Goal: Task Accomplishment & Management: Manage account settings

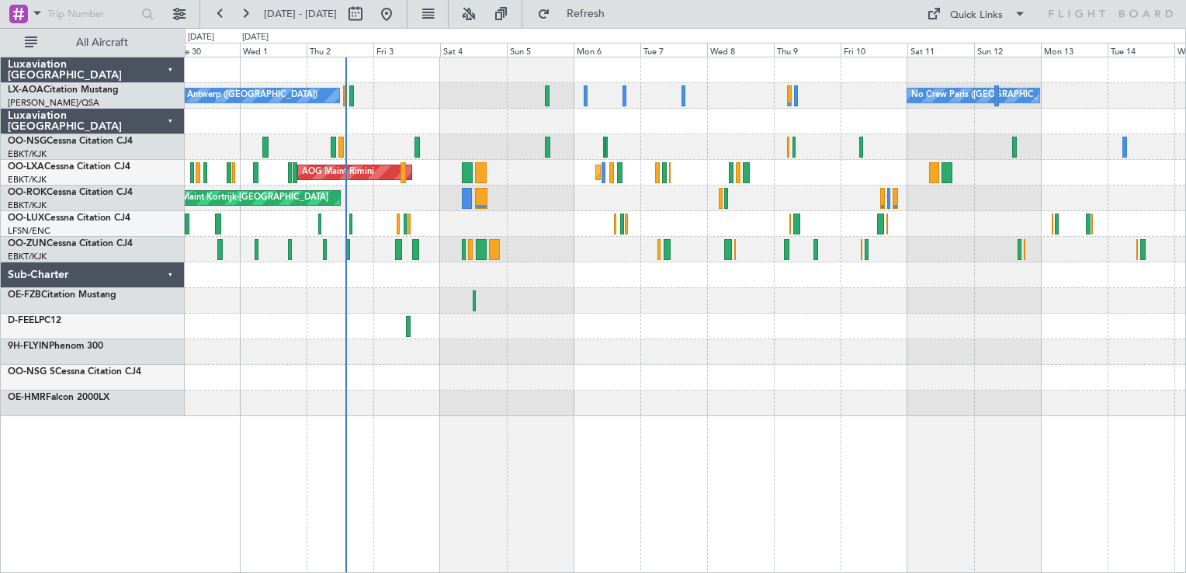
click at [630, 318] on div at bounding box center [685, 326] width 1000 height 26
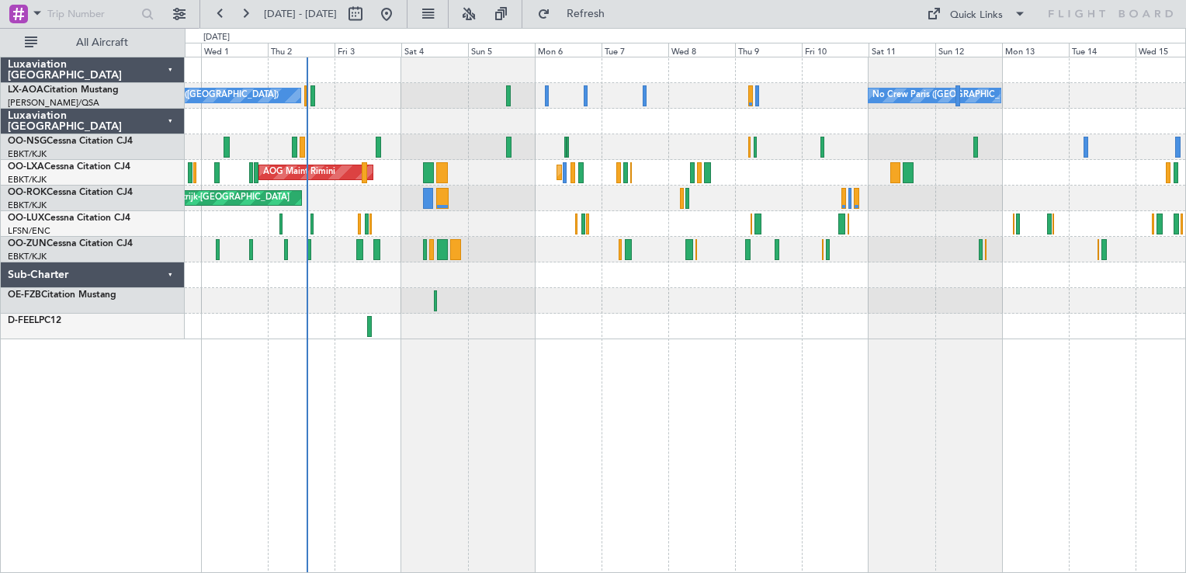
click at [658, 101] on div "No Crew Antwerp ([GEOGRAPHIC_DATA]) No Crew [GEOGRAPHIC_DATA] ([GEOGRAPHIC_DATA…" at bounding box center [685, 96] width 1000 height 26
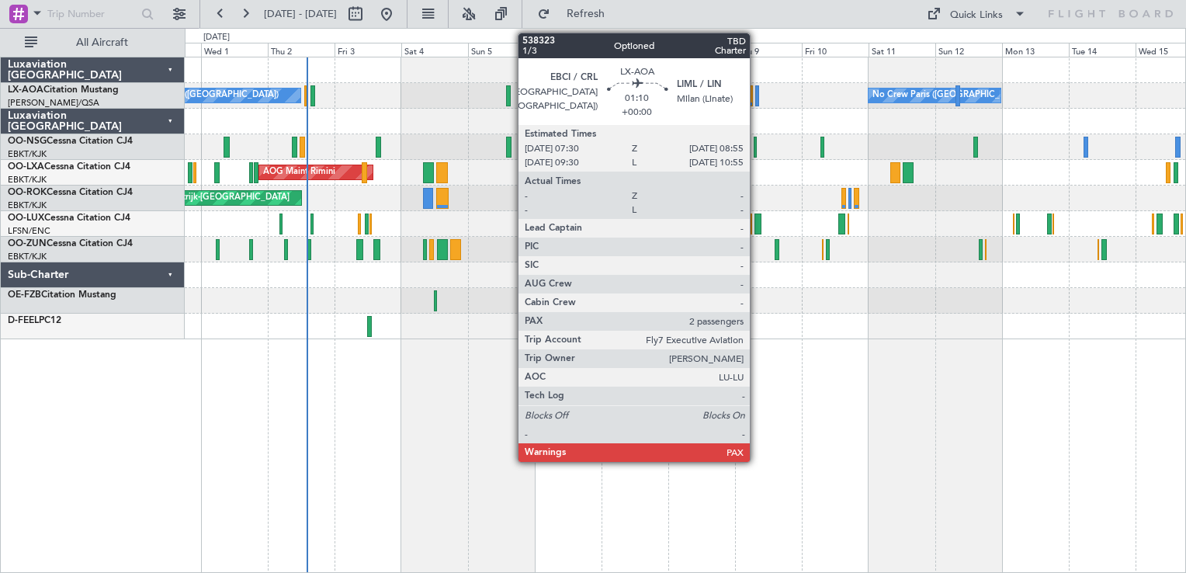
click at [674, 128] on div at bounding box center [685, 122] width 1000 height 26
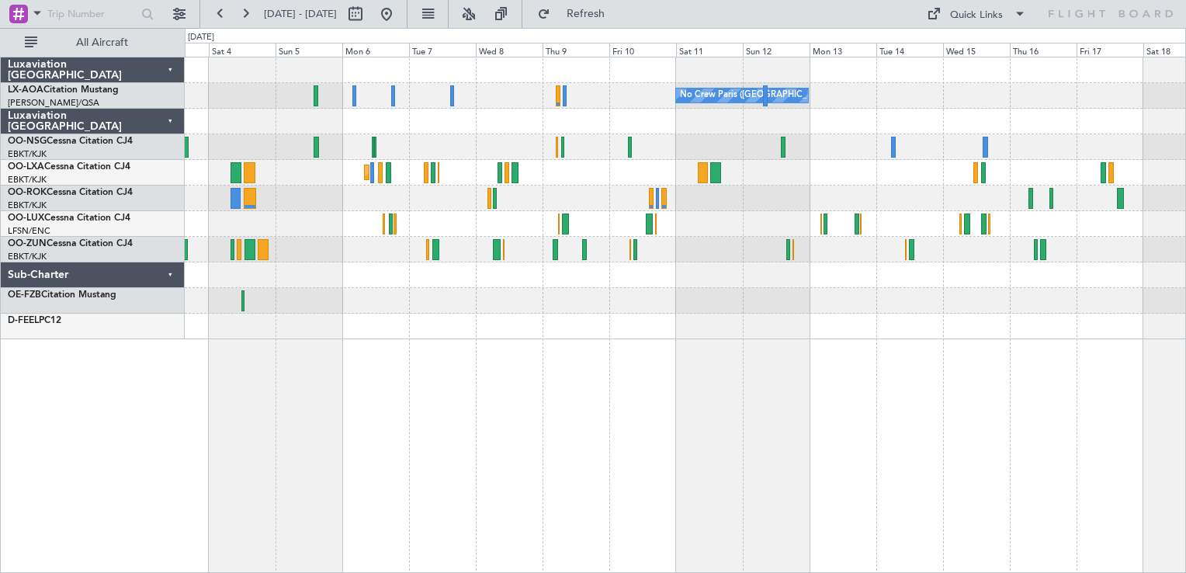
click at [515, 114] on div "No Crew Paris ([GEOGRAPHIC_DATA]) Planned Maint [GEOGRAPHIC_DATA] No Crew [GEOG…" at bounding box center [685, 198] width 1000 height 282
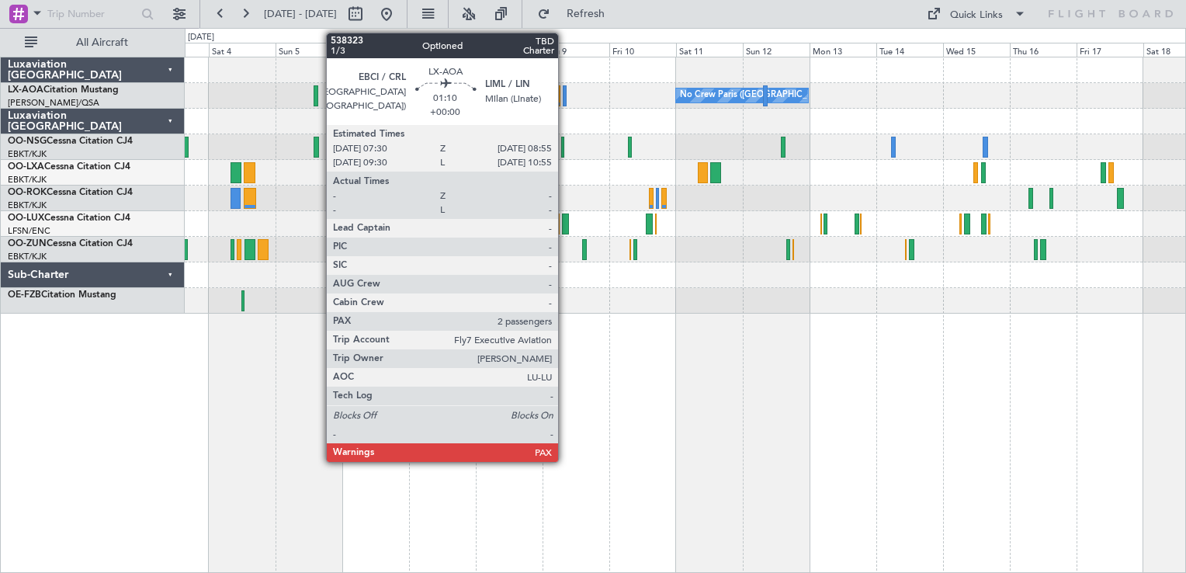
click at [565, 97] on div at bounding box center [565, 95] width 5 height 21
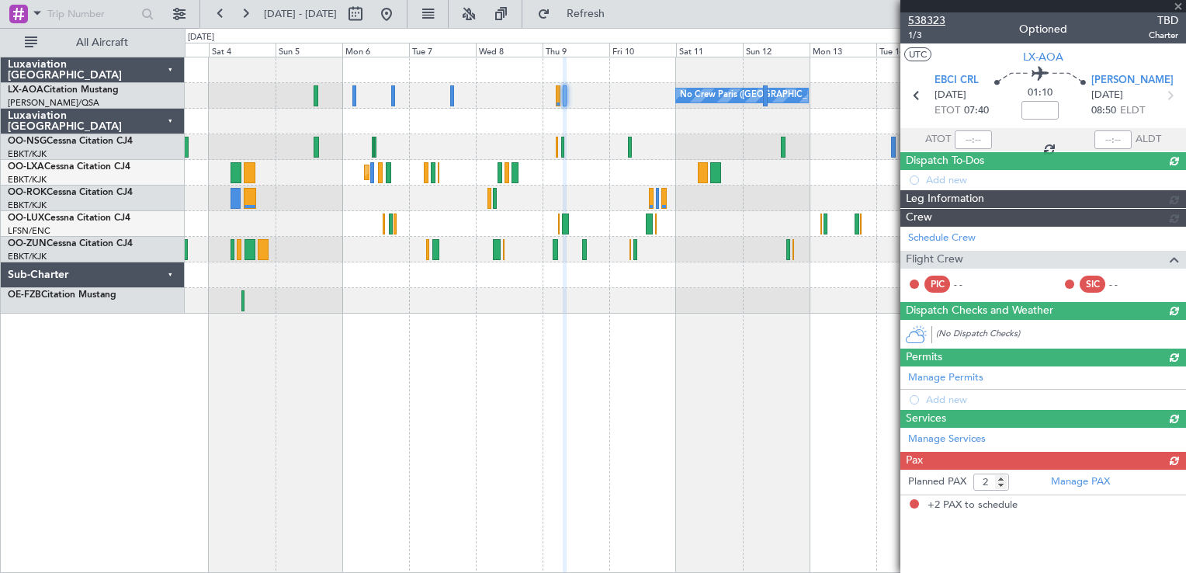
click at [924, 20] on span "538323" at bounding box center [926, 20] width 37 height 16
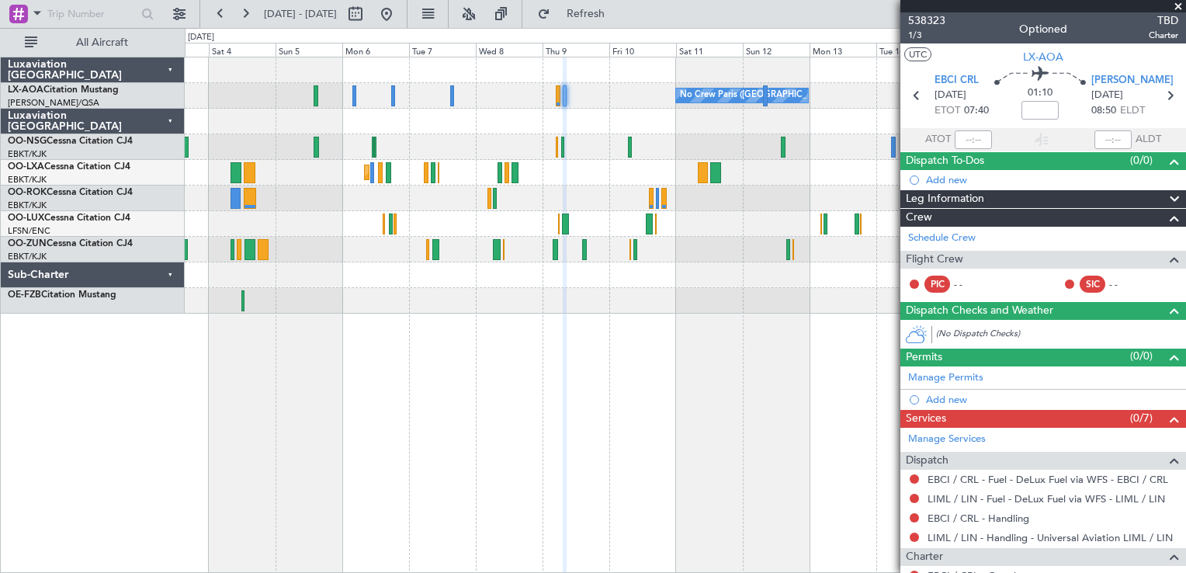
click at [608, 56] on div "No Crew Paris ([GEOGRAPHIC_DATA]) Planned Maint [GEOGRAPHIC_DATA] No Crew [GEOG…" at bounding box center [593, 300] width 1186 height 545
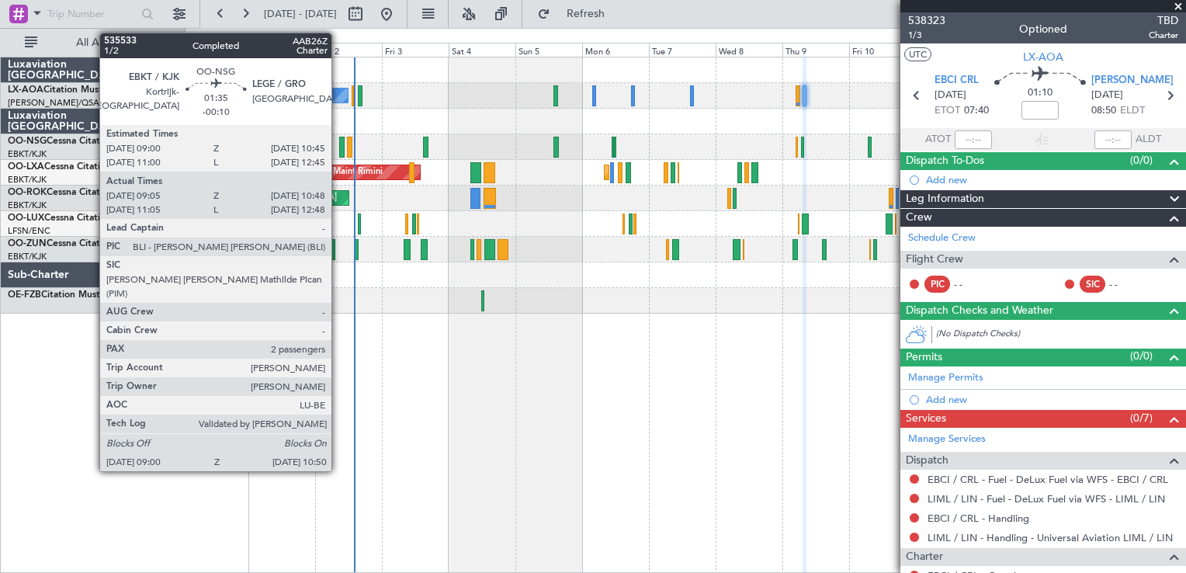
click at [386, 138] on div "Planned Maint [GEOGRAPHIC_DATA] ([GEOGRAPHIC_DATA])" at bounding box center [685, 147] width 1000 height 26
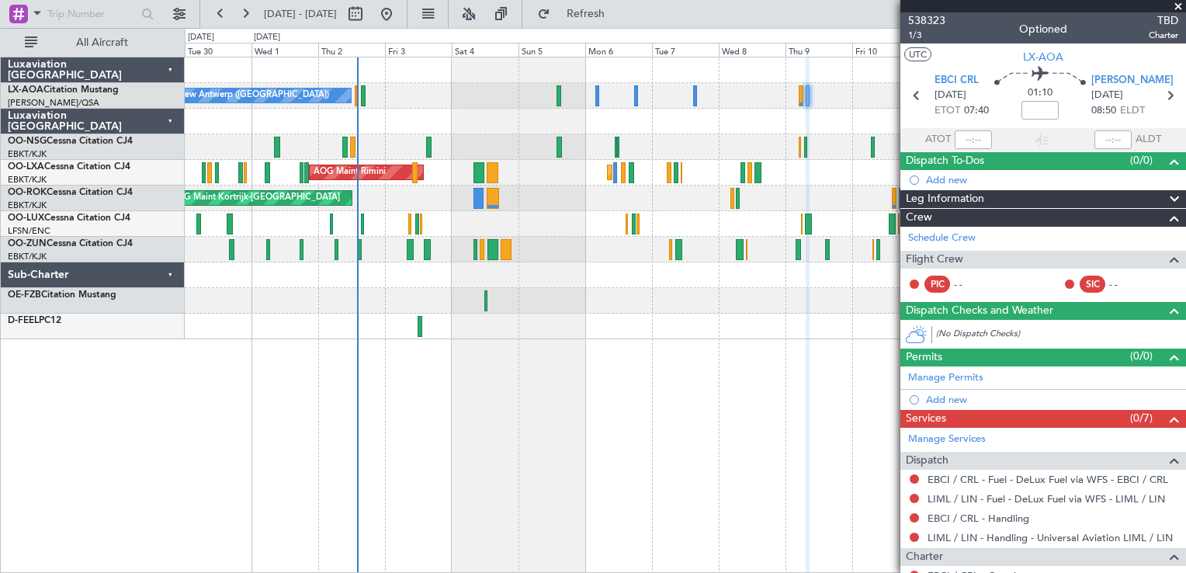
click at [495, 101] on div "No Crew Paris ([GEOGRAPHIC_DATA]) No Crew [GEOGRAPHIC_DATA] ([GEOGRAPHIC_DATA])" at bounding box center [685, 96] width 1000 height 26
click at [491, 473] on div "No Crew Paris ([GEOGRAPHIC_DATA]) No Crew [GEOGRAPHIC_DATA] ([GEOGRAPHIC_DATA])…" at bounding box center [685, 315] width 1001 height 516
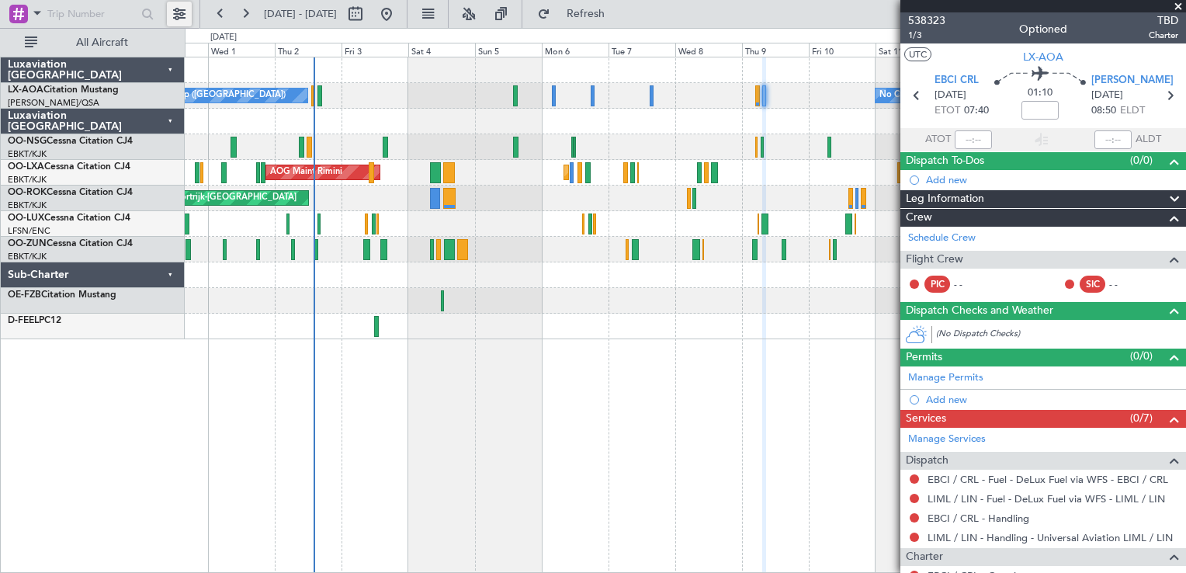
click at [186, 23] on button at bounding box center [179, 14] width 25 height 25
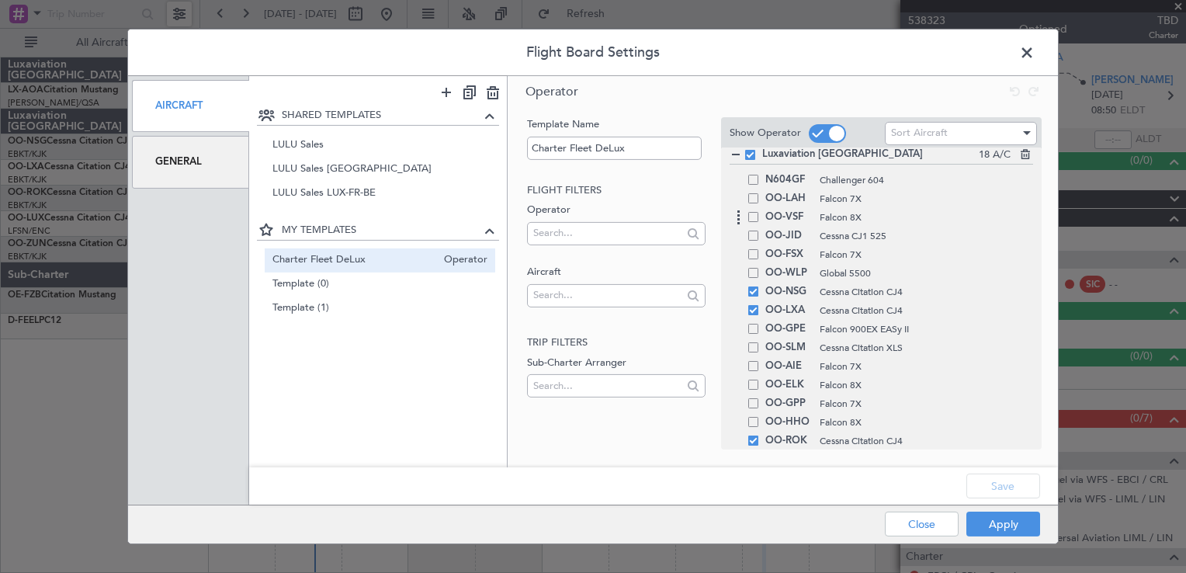
scroll to position [143, 0]
click at [754, 289] on span at bounding box center [753, 291] width 10 height 10
click at [759, 286] on input "checkbox" at bounding box center [759, 286] width 0 height 0
click at [754, 304] on span at bounding box center [753, 309] width 10 height 10
click at [759, 304] on input "checkbox" at bounding box center [759, 304] width 0 height 0
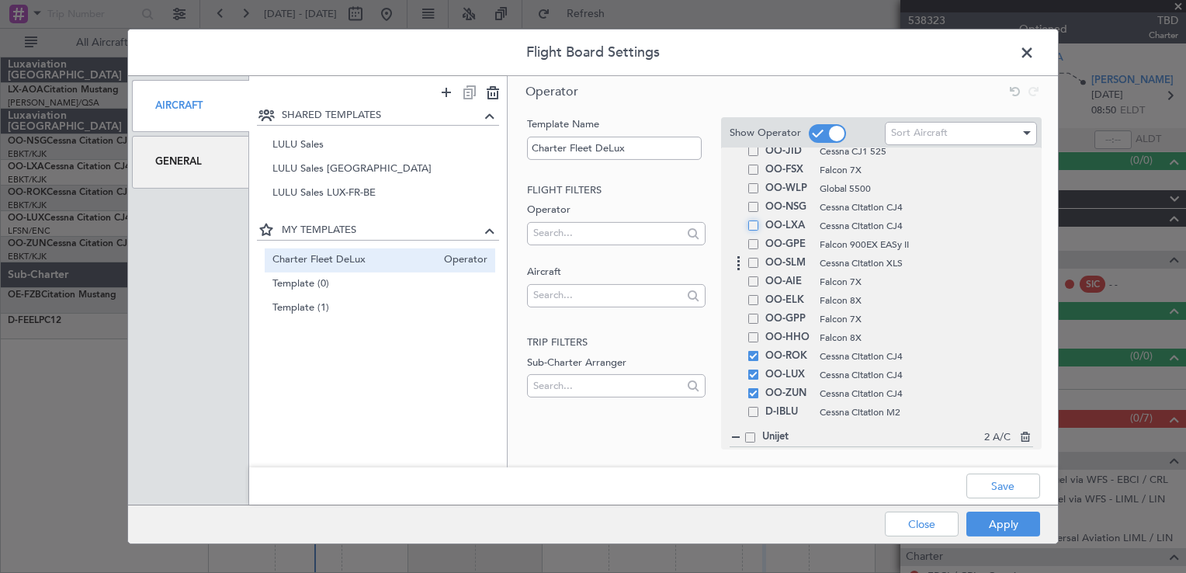
scroll to position [228, 0]
click at [750, 357] on span at bounding box center [753, 354] width 10 height 10
click at [759, 349] on input "checkbox" at bounding box center [759, 349] width 0 height 0
click at [751, 379] on div "OO-LUX Cessna Citation CJ4" at bounding box center [880, 373] width 303 height 19
click at [754, 396] on div "OO-ZUN Cessna Citation CJ4" at bounding box center [880, 392] width 303 height 19
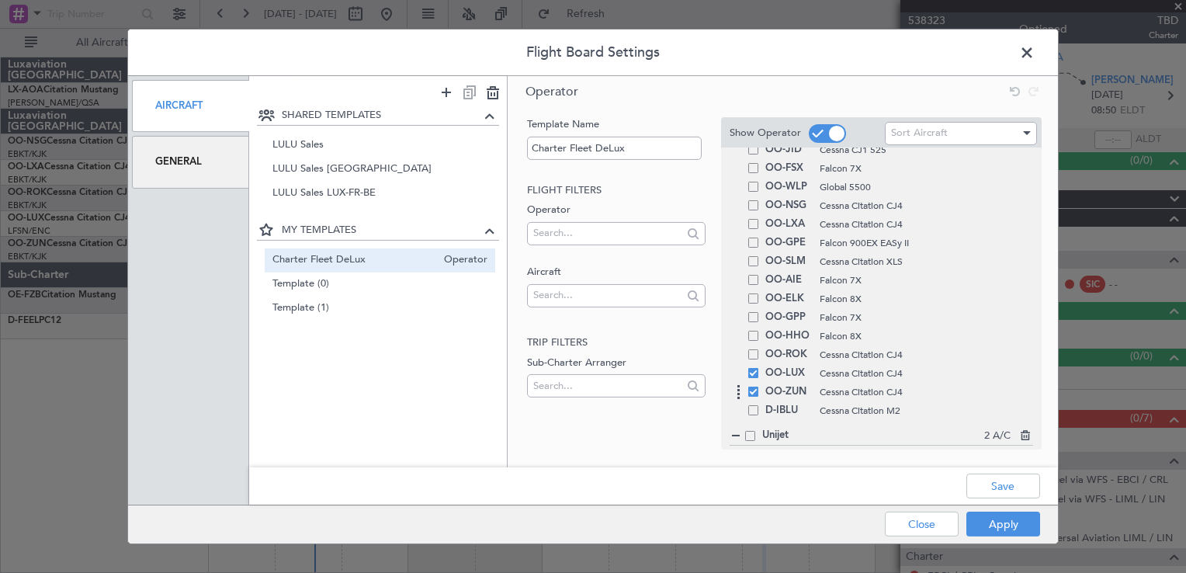
click at [753, 384] on div "OO-ZUN Cessna Citation CJ4" at bounding box center [880, 392] width 303 height 19
click at [753, 371] on span at bounding box center [753, 373] width 10 height 10
click at [759, 368] on input "checkbox" at bounding box center [759, 368] width 0 height 0
click at [753, 383] on div "OO-ZUN Cessna Citation CJ4" at bounding box center [880, 392] width 303 height 19
click at [758, 394] on div "OO-ZUN Cessna Citation CJ4" at bounding box center [880, 392] width 303 height 19
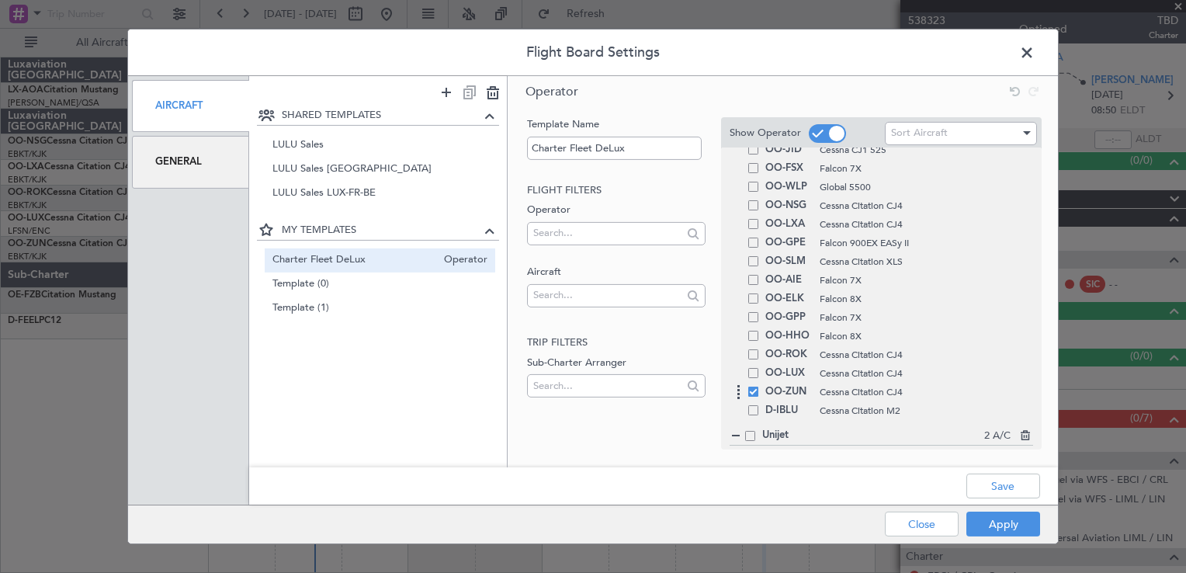
click at [756, 393] on span at bounding box center [753, 391] width 10 height 10
click at [759, 386] on input "checkbox" at bounding box center [759, 386] width 0 height 0
click at [997, 496] on button "Save" at bounding box center [1003, 485] width 74 height 25
click at [1010, 526] on button "Apply" at bounding box center [1003, 523] width 74 height 25
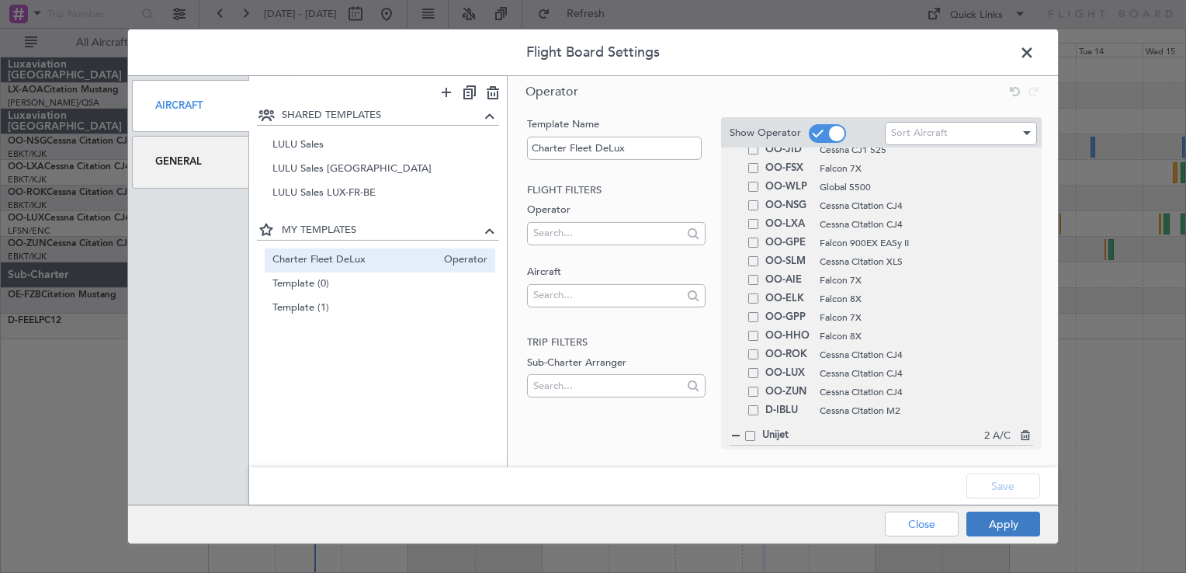
type input "0"
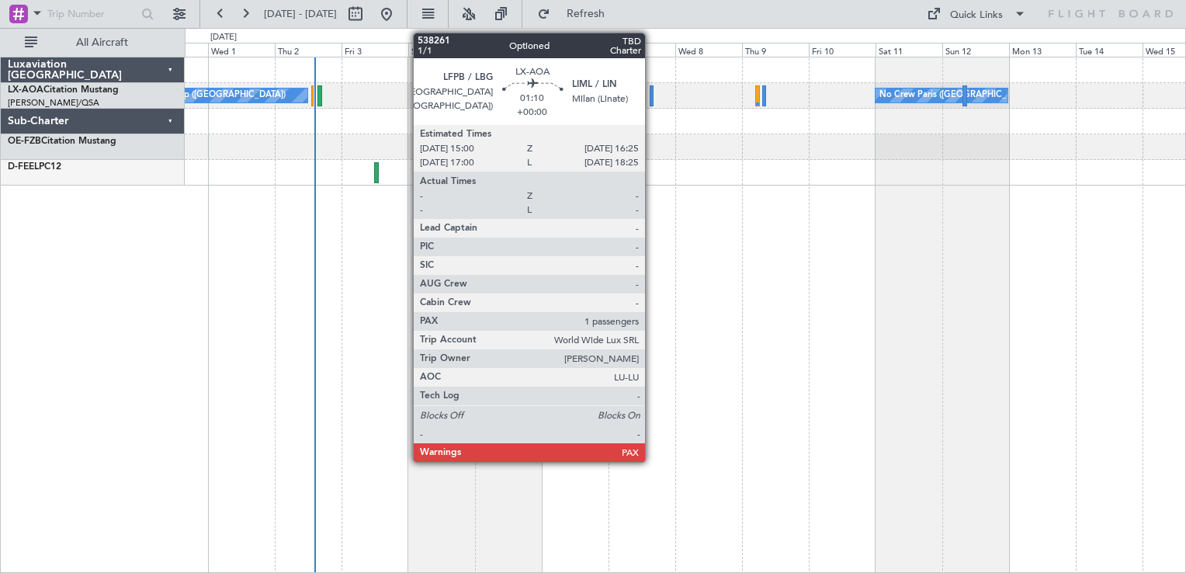
click at [652, 97] on div at bounding box center [651, 95] width 5 height 21
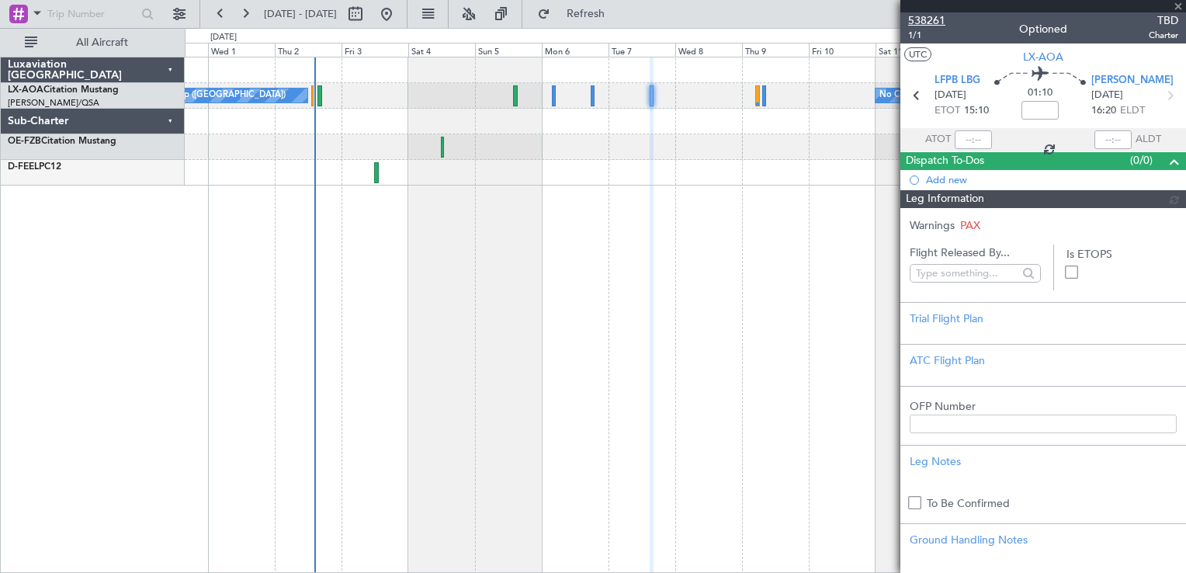
click at [937, 24] on span "538261" at bounding box center [926, 20] width 37 height 16
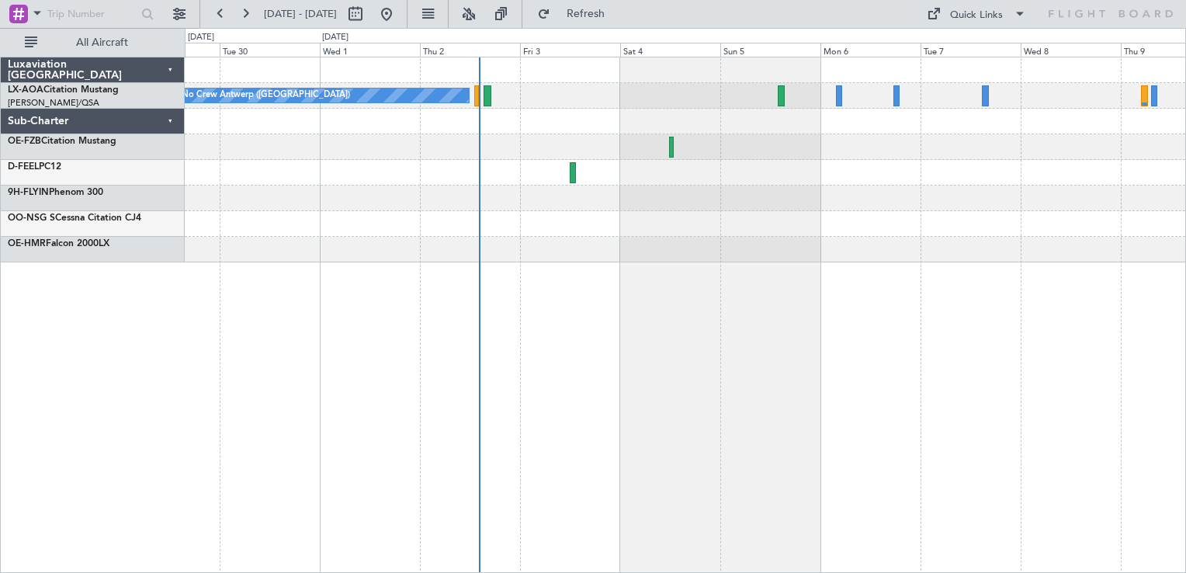
click at [562, 181] on div "No Crew Antwerp ([GEOGRAPHIC_DATA]) No Crew [GEOGRAPHIC_DATA] ([GEOGRAPHIC_DATA…" at bounding box center [685, 159] width 1000 height 205
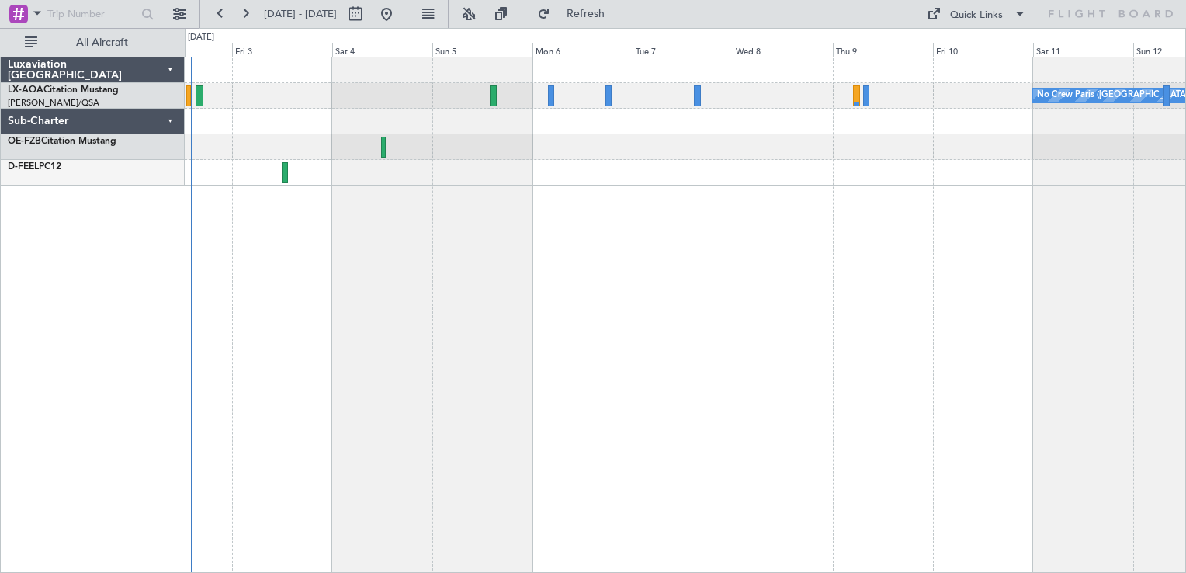
click at [577, 241] on div "No Crew Paris ([GEOGRAPHIC_DATA]) No Crew [GEOGRAPHIC_DATA] ([GEOGRAPHIC_DATA])" at bounding box center [685, 315] width 1001 height 516
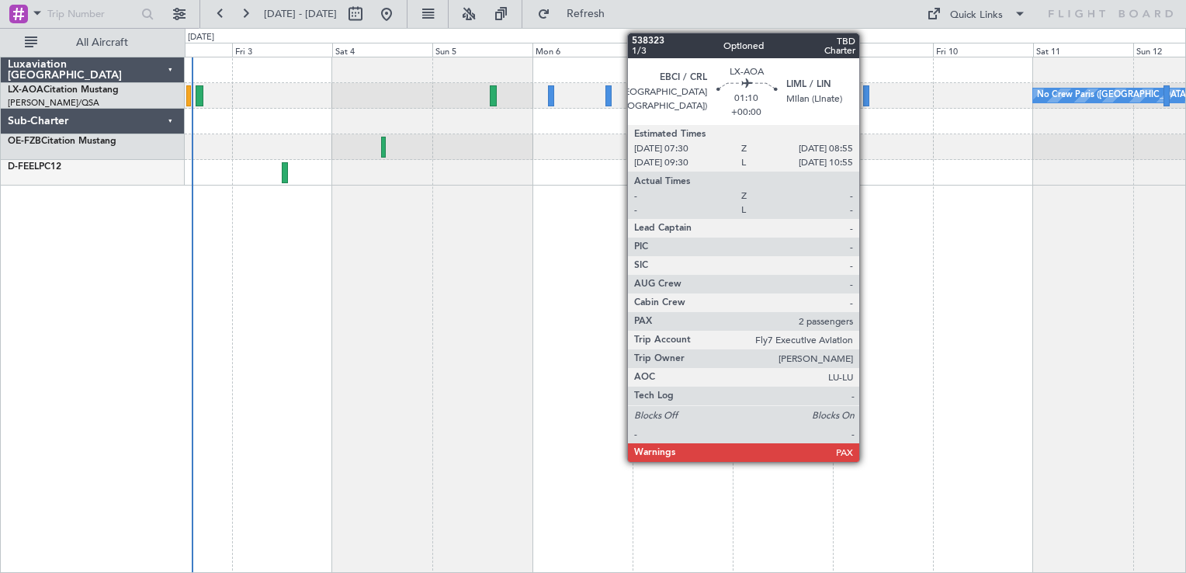
click at [866, 98] on div at bounding box center [866, 95] width 6 height 21
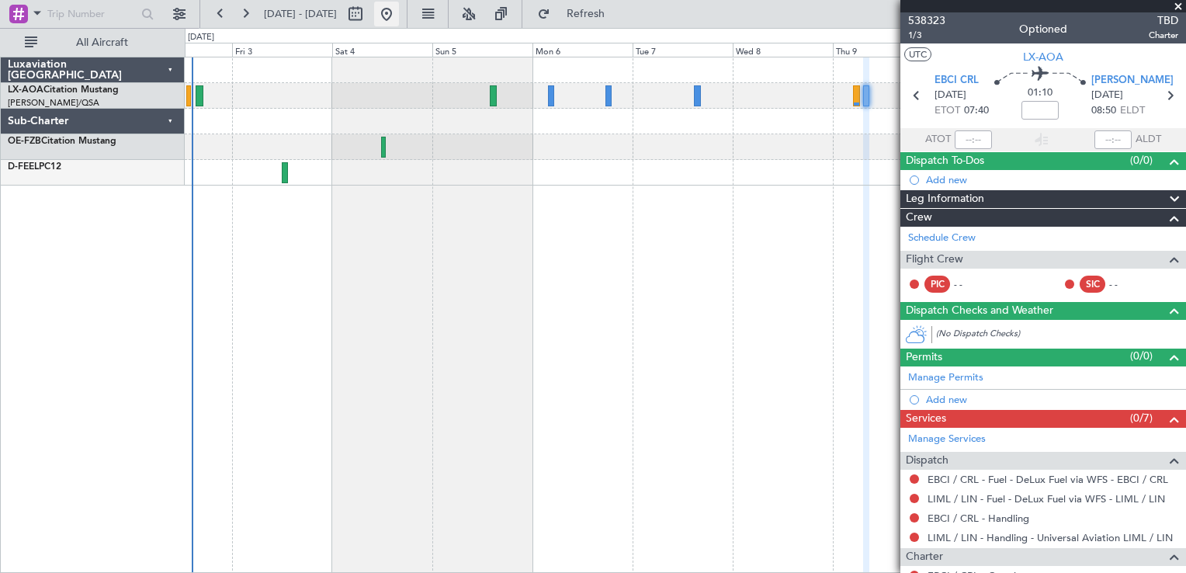
click at [399, 11] on button at bounding box center [386, 14] width 25 height 25
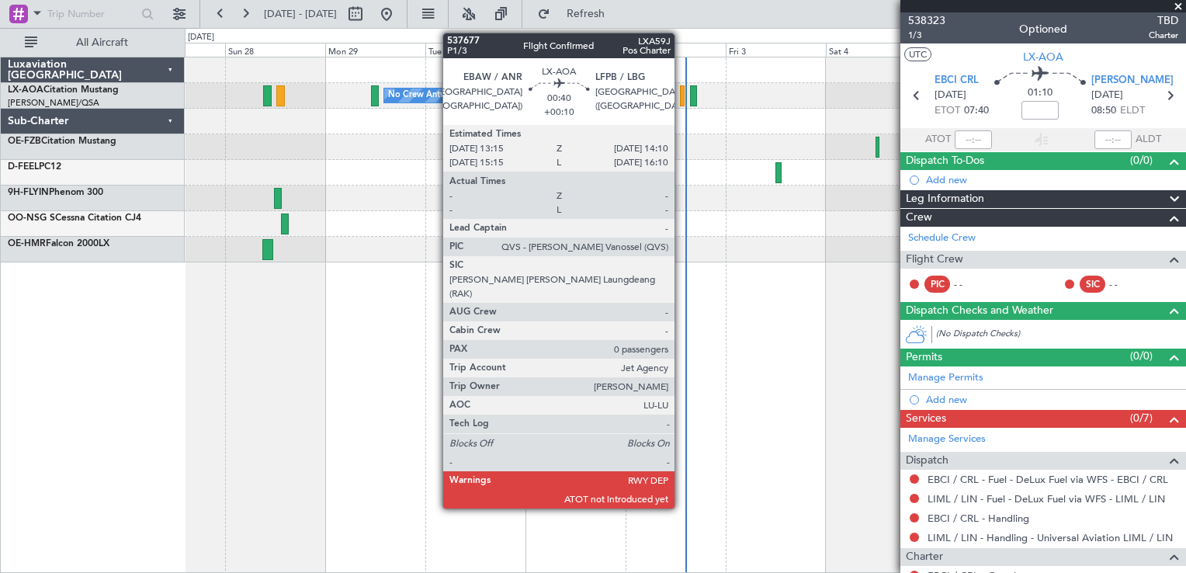
click at [681, 98] on div at bounding box center [682, 95] width 4 height 21
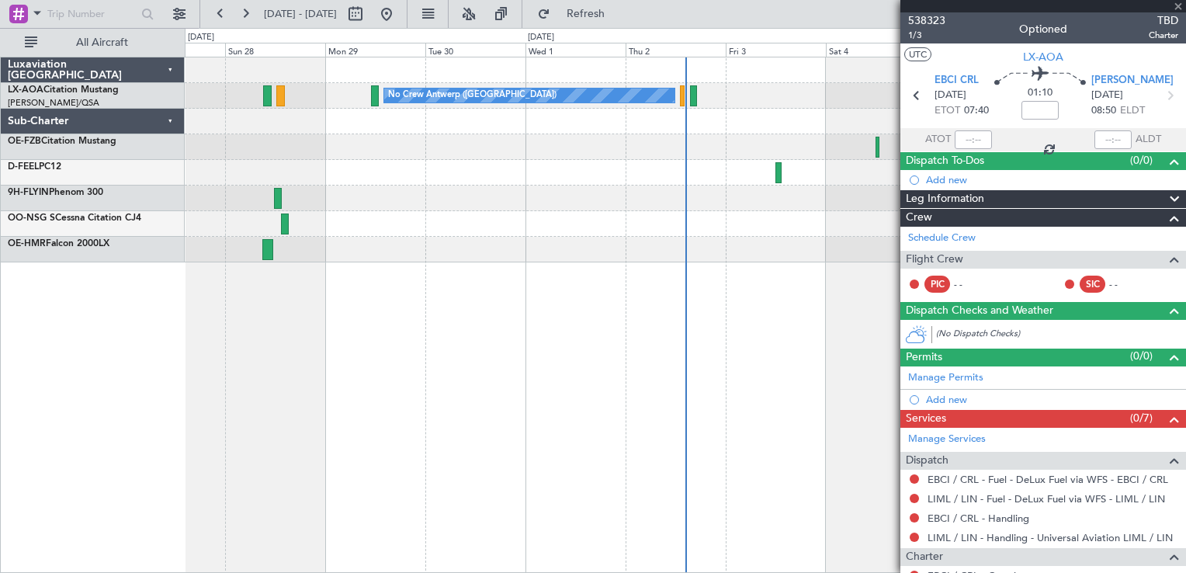
type input "+00:10"
type input "0"
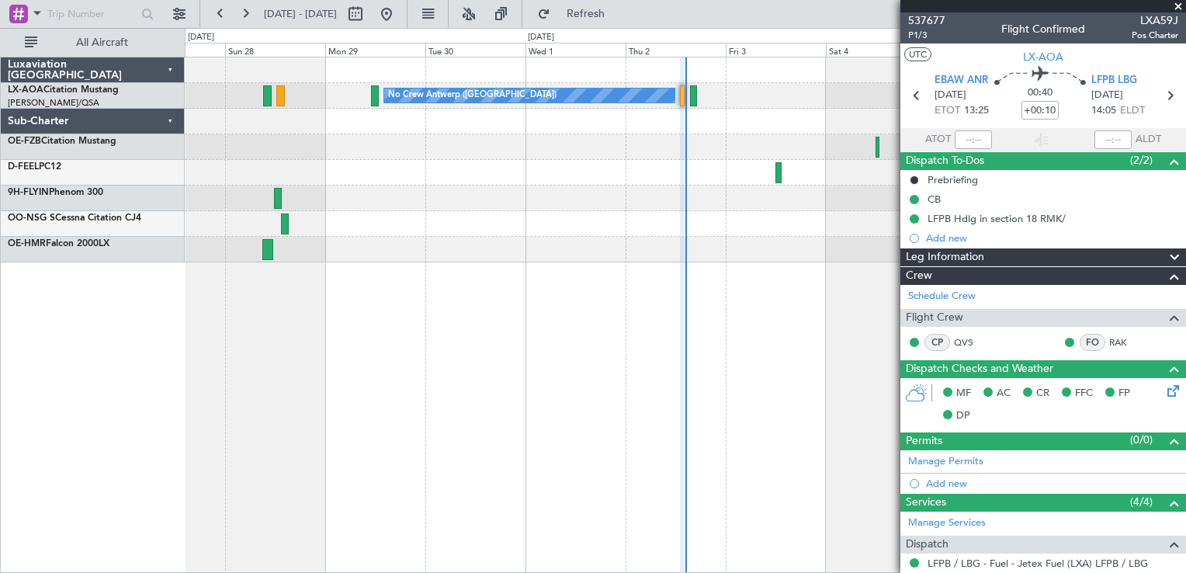
click at [1179, 8] on span at bounding box center [1178, 7] width 16 height 14
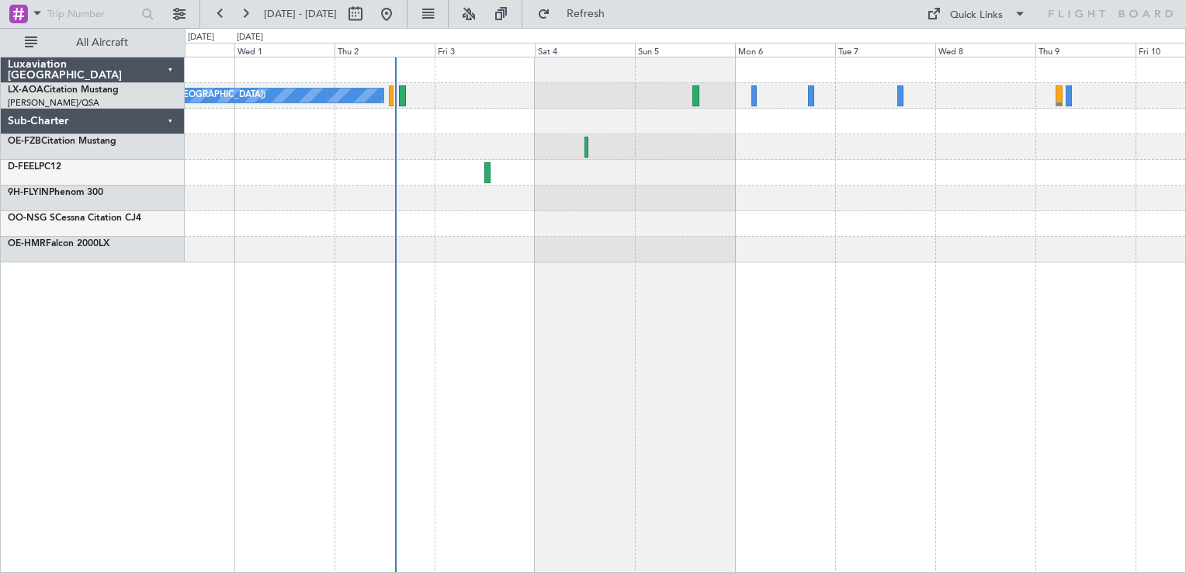
click at [683, 205] on div at bounding box center [685, 198] width 1000 height 26
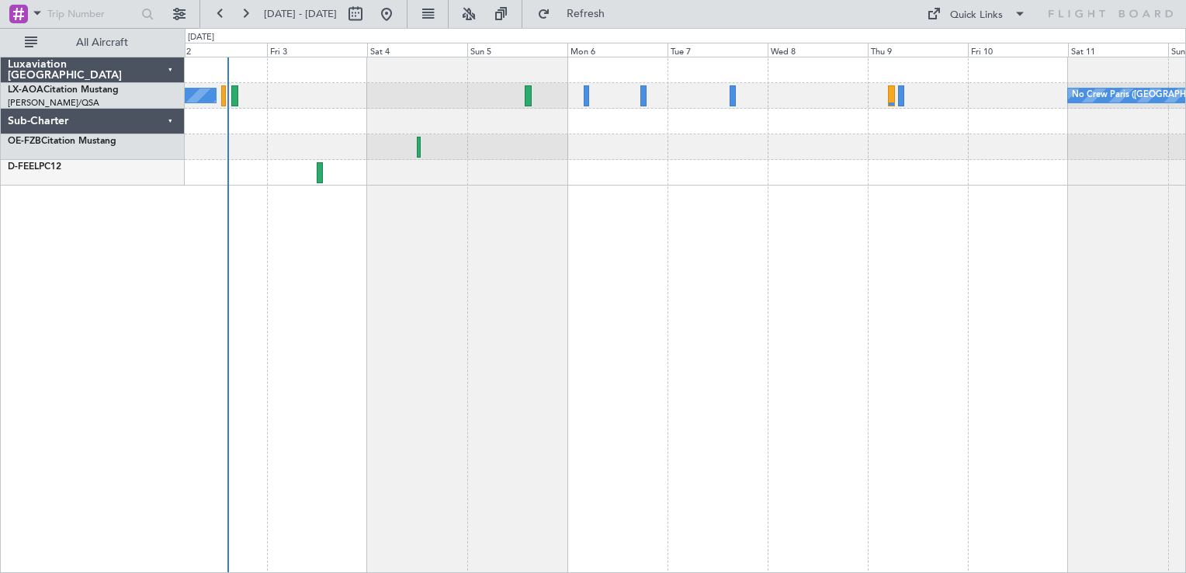
click at [813, 136] on div "No Crew Antwerp ([GEOGRAPHIC_DATA]) No Crew [GEOGRAPHIC_DATA] ([GEOGRAPHIC_DATA…" at bounding box center [685, 121] width 1000 height 128
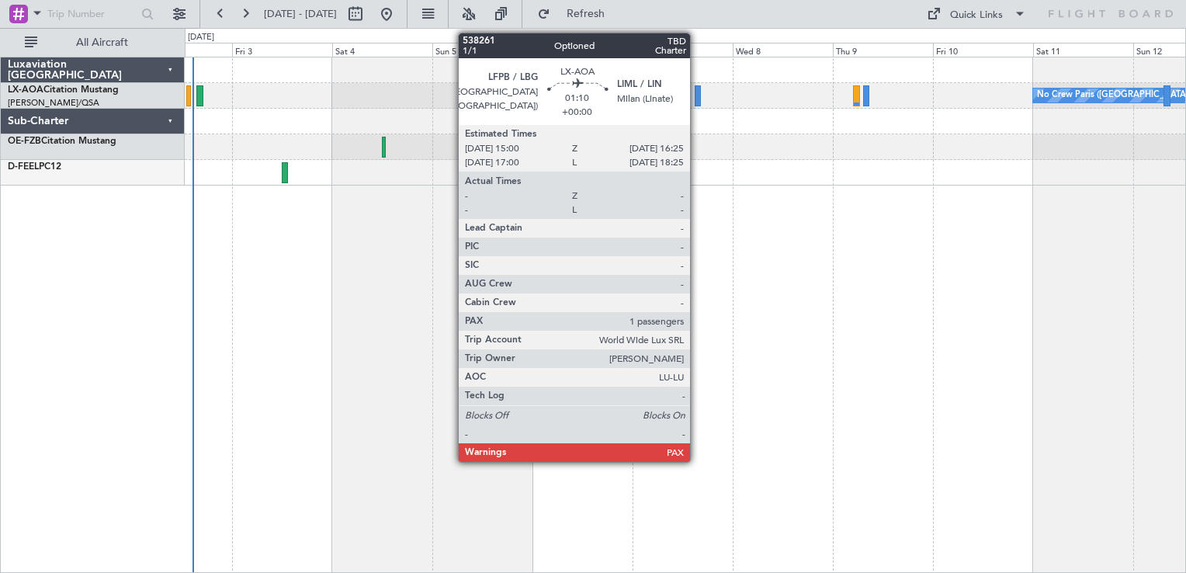
click at [696, 91] on div at bounding box center [697, 95] width 6 height 21
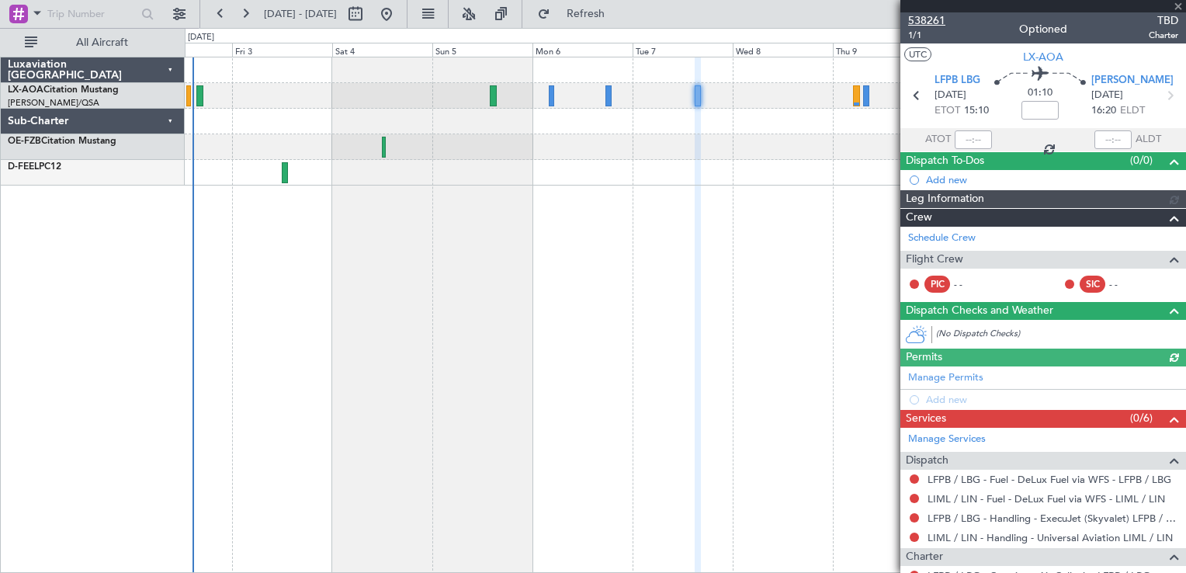
click at [927, 19] on span "538261" at bounding box center [926, 20] width 37 height 16
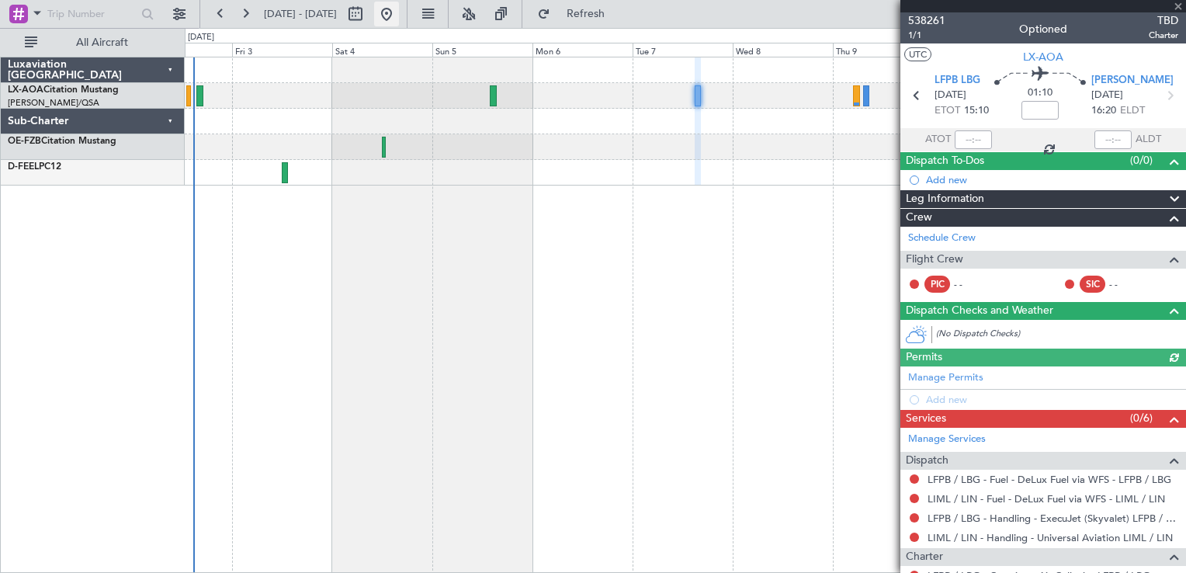
click at [399, 17] on button at bounding box center [386, 14] width 25 height 25
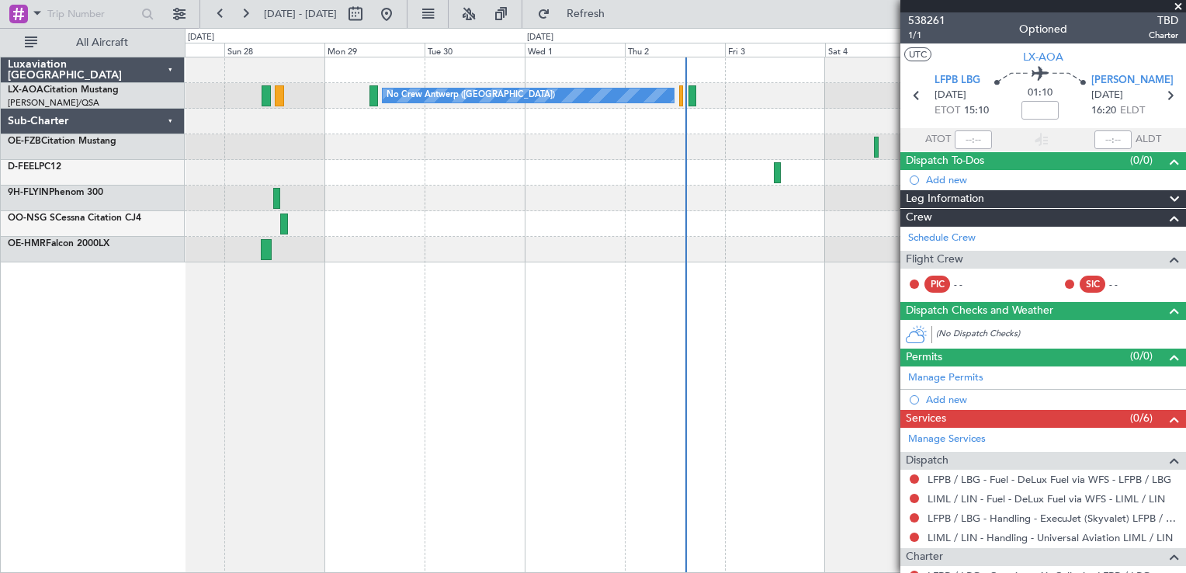
click at [1179, 11] on span at bounding box center [1178, 7] width 16 height 14
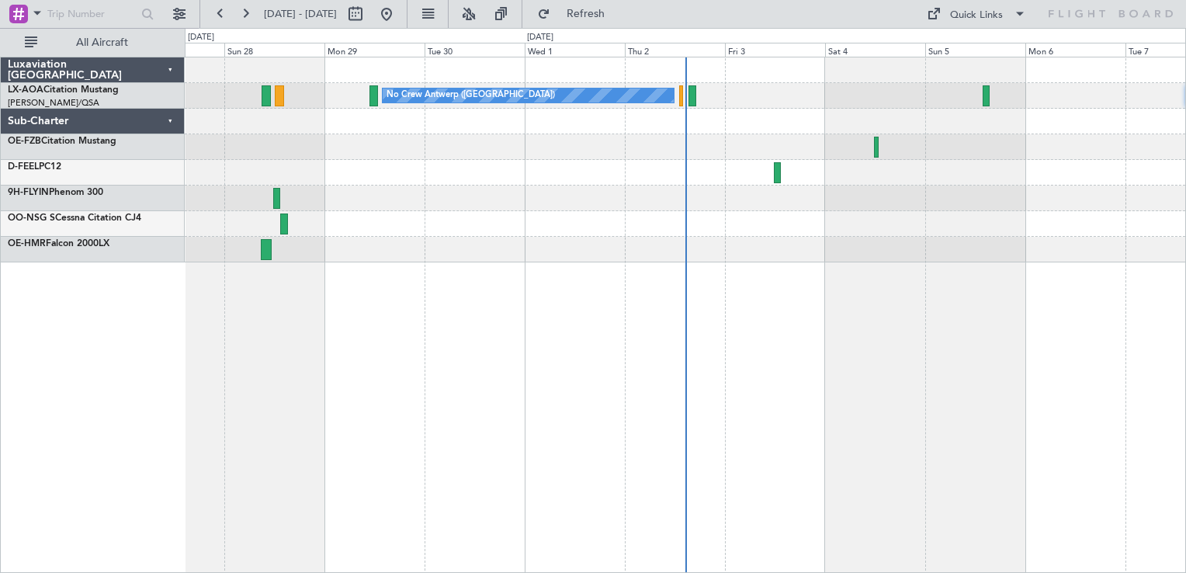
type input "0"
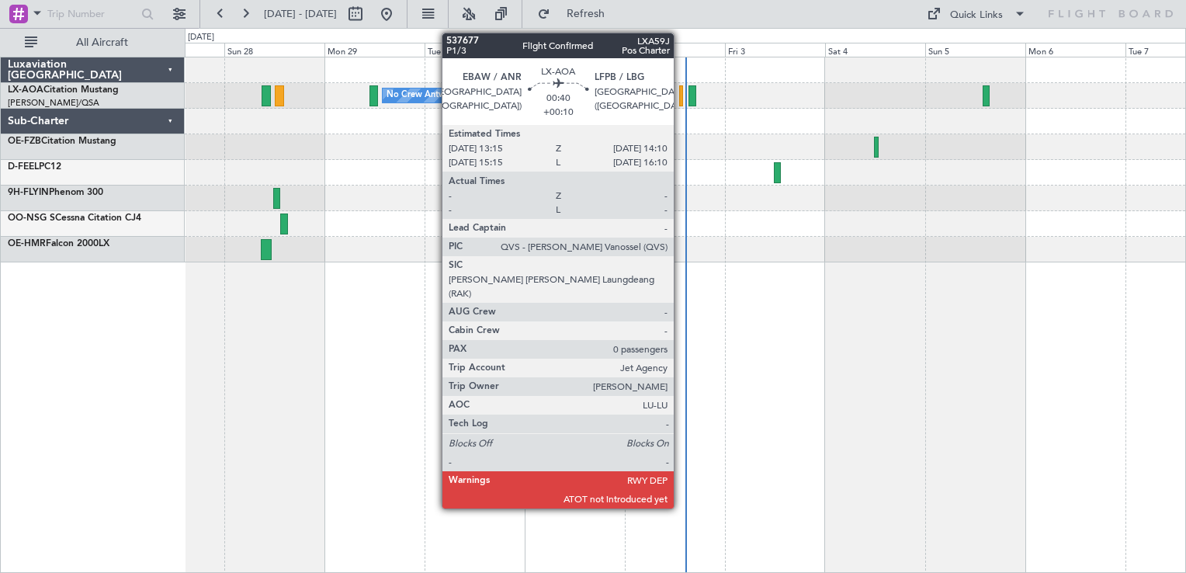
click at [681, 95] on div at bounding box center [681, 95] width 4 height 21
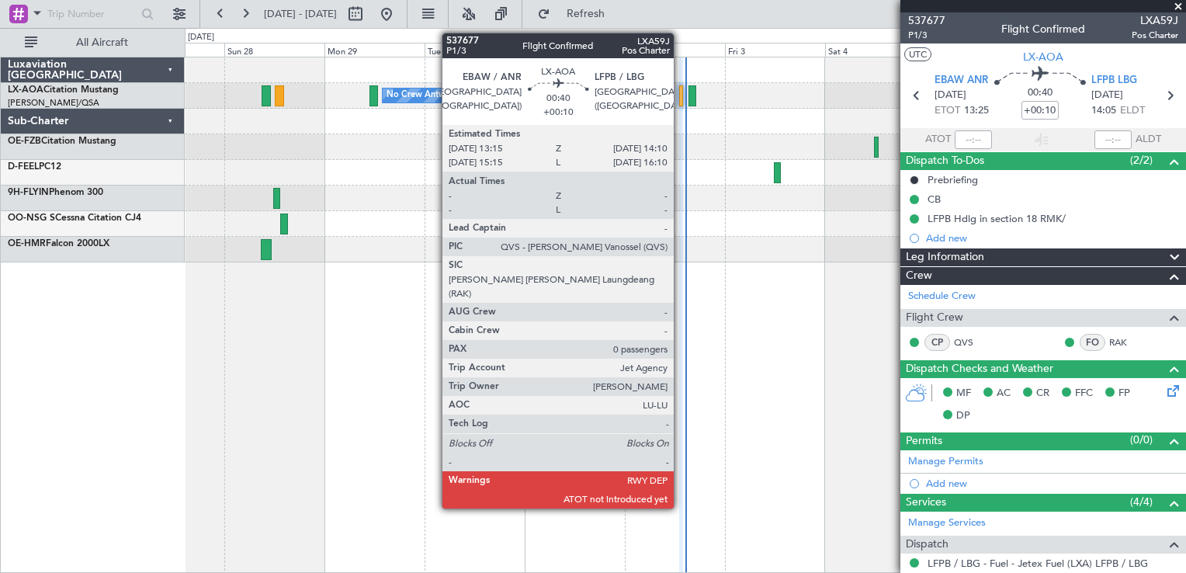
click at [681, 87] on div at bounding box center [681, 95] width 4 height 21
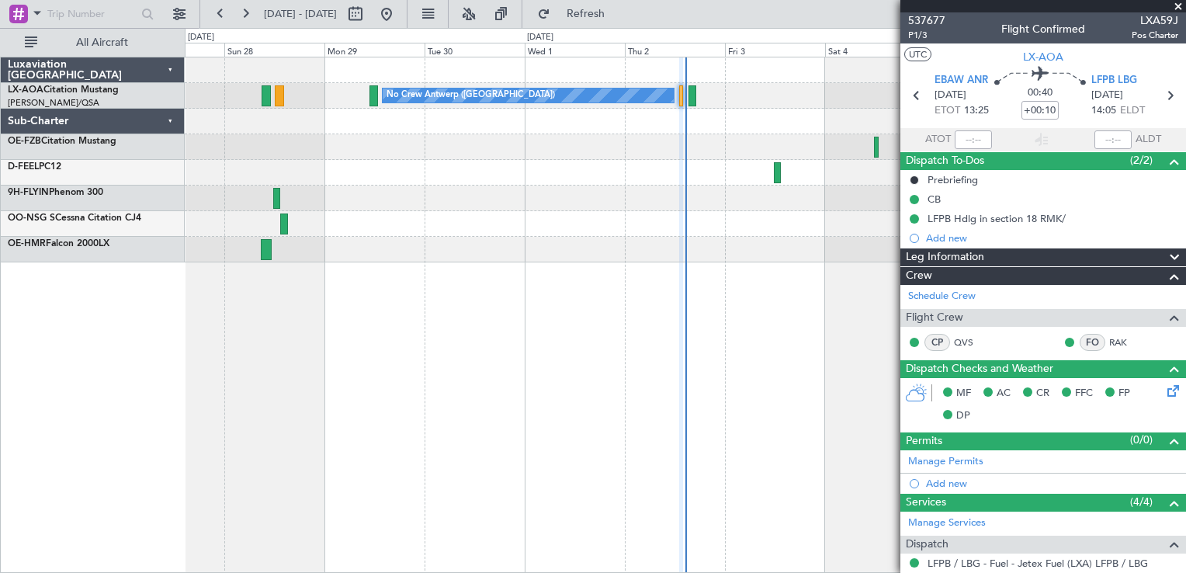
click at [1176, 5] on span at bounding box center [1178, 7] width 16 height 14
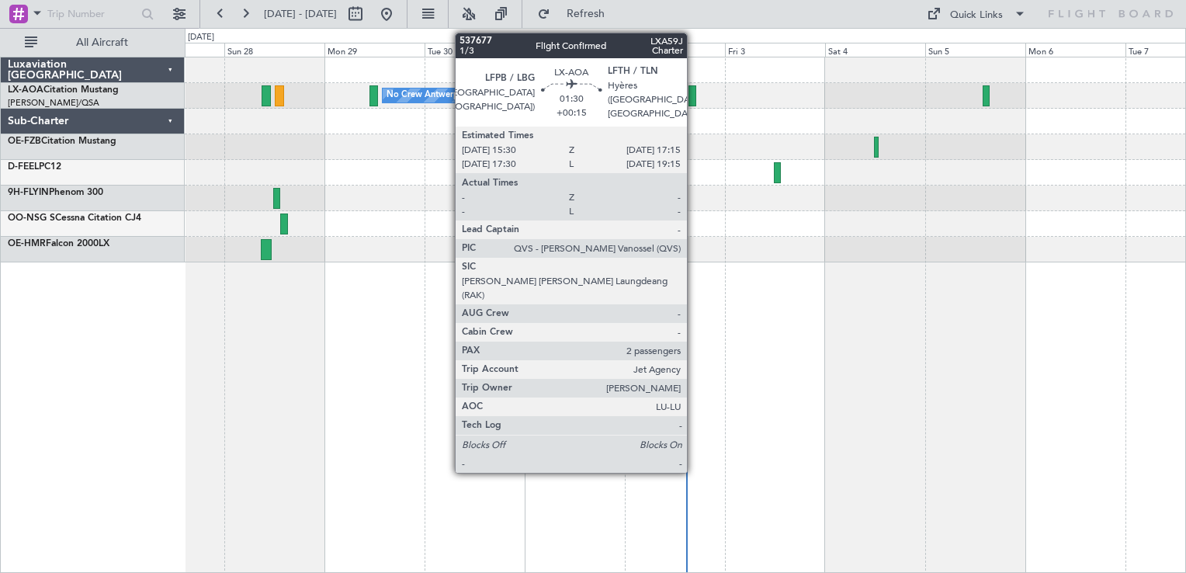
click at [694, 96] on div at bounding box center [692, 95] width 8 height 21
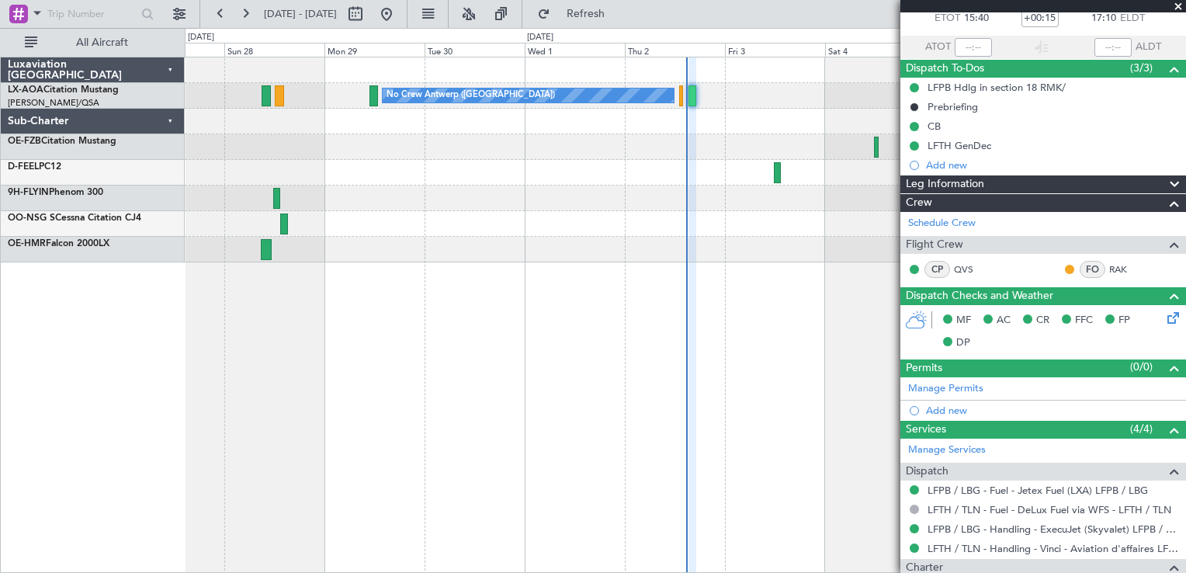
scroll to position [92, 0]
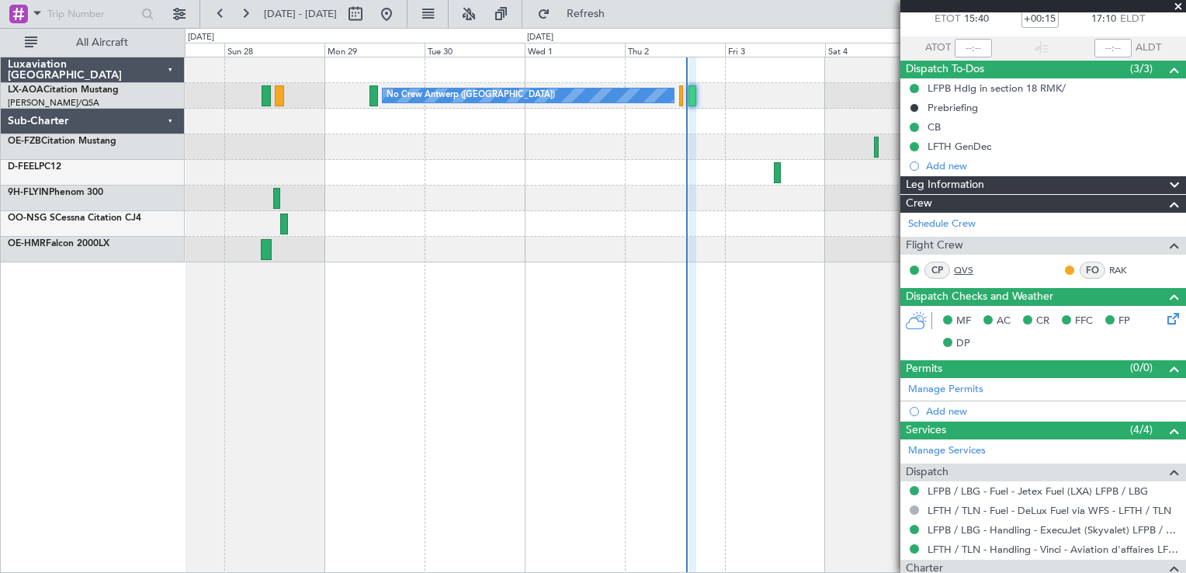
click at [954, 270] on link "QVS" at bounding box center [971, 270] width 35 height 14
click at [1178, 9] on div at bounding box center [1043, 6] width 286 height 12
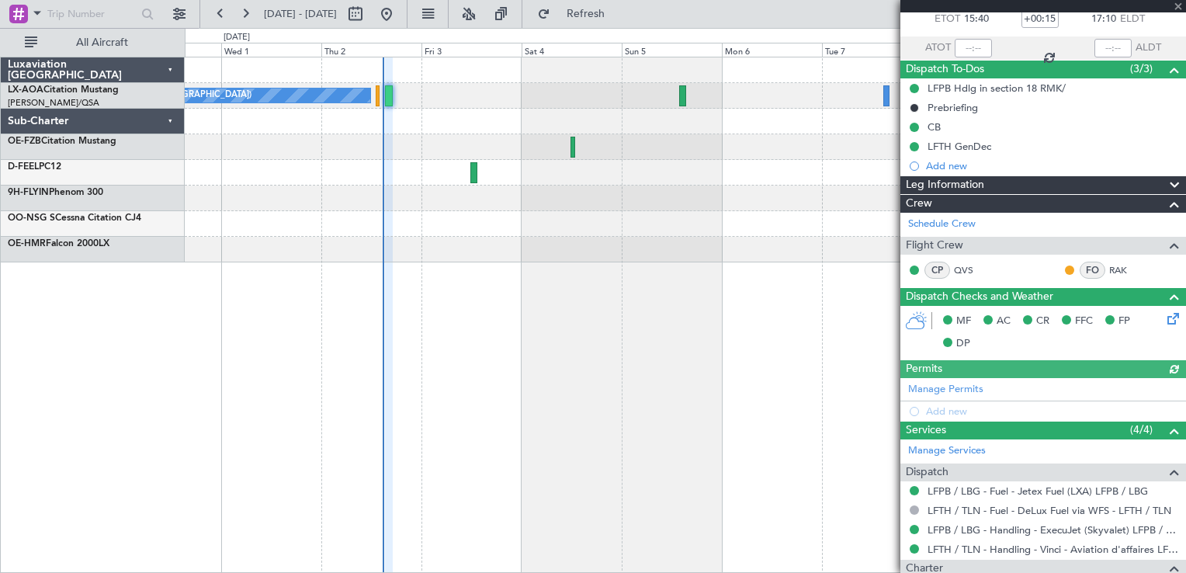
click at [473, 193] on div "No Crew Antwerp ([GEOGRAPHIC_DATA]) No Crew [GEOGRAPHIC_DATA] ([GEOGRAPHIC_DATA…" at bounding box center [685, 159] width 1000 height 205
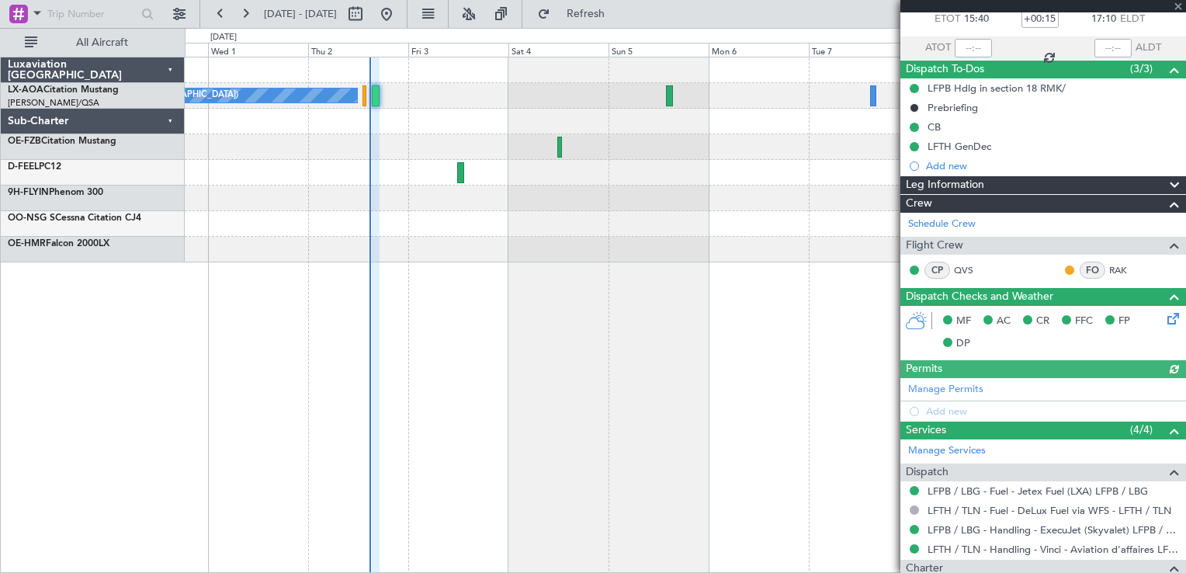
click at [372, 378] on div "No Crew Antwerp ([GEOGRAPHIC_DATA]) No Crew [GEOGRAPHIC_DATA] ([GEOGRAPHIC_DATA…" at bounding box center [685, 315] width 1001 height 516
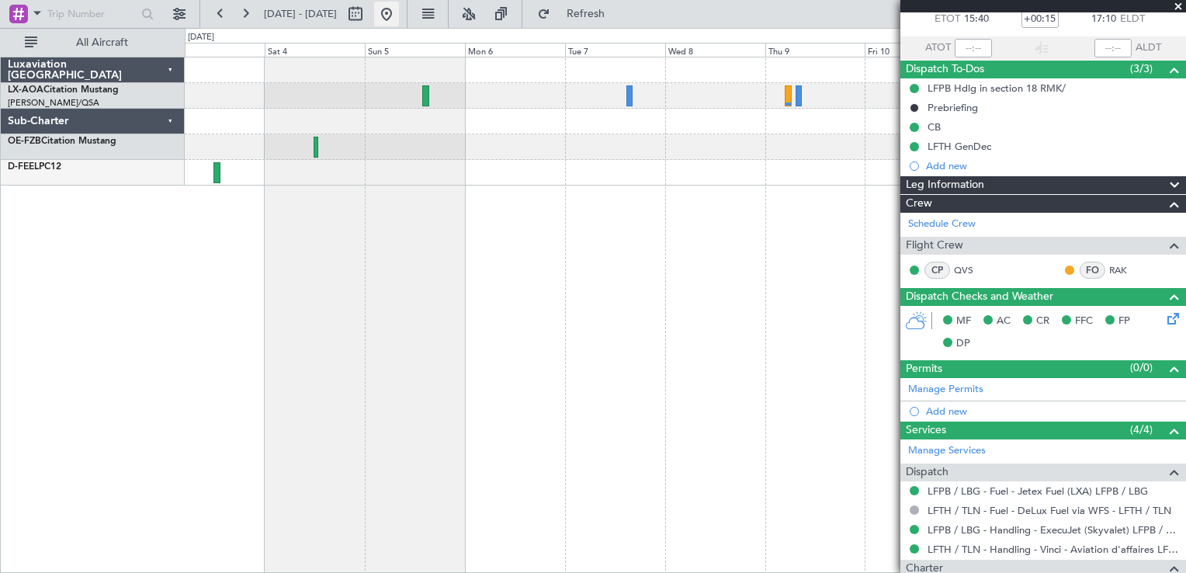
click at [399, 17] on button at bounding box center [386, 14] width 25 height 25
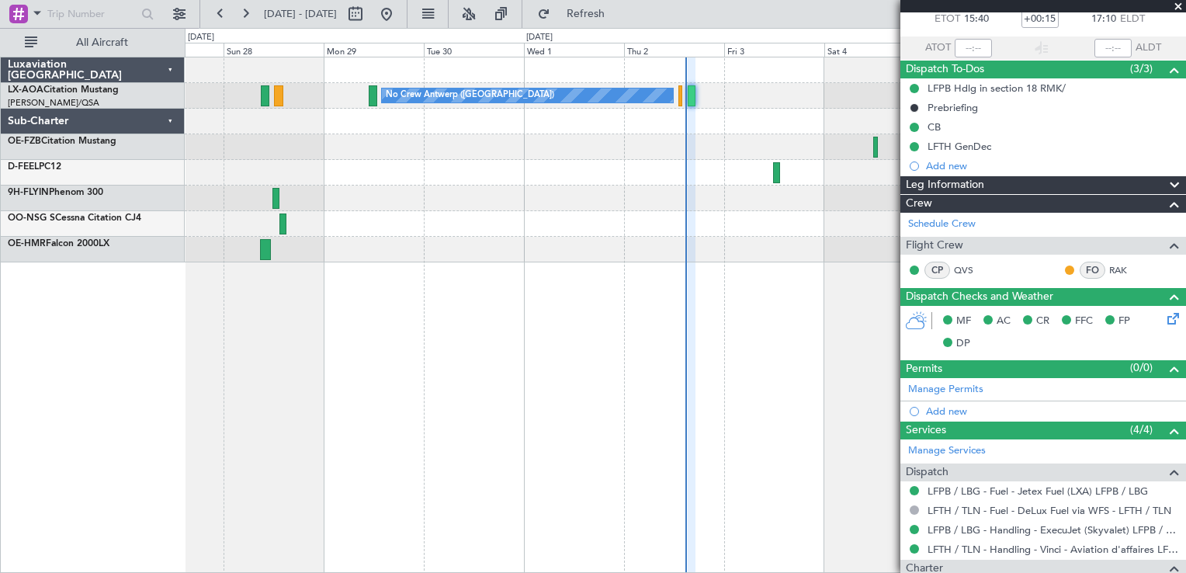
click at [1173, 8] on span at bounding box center [1178, 7] width 16 height 14
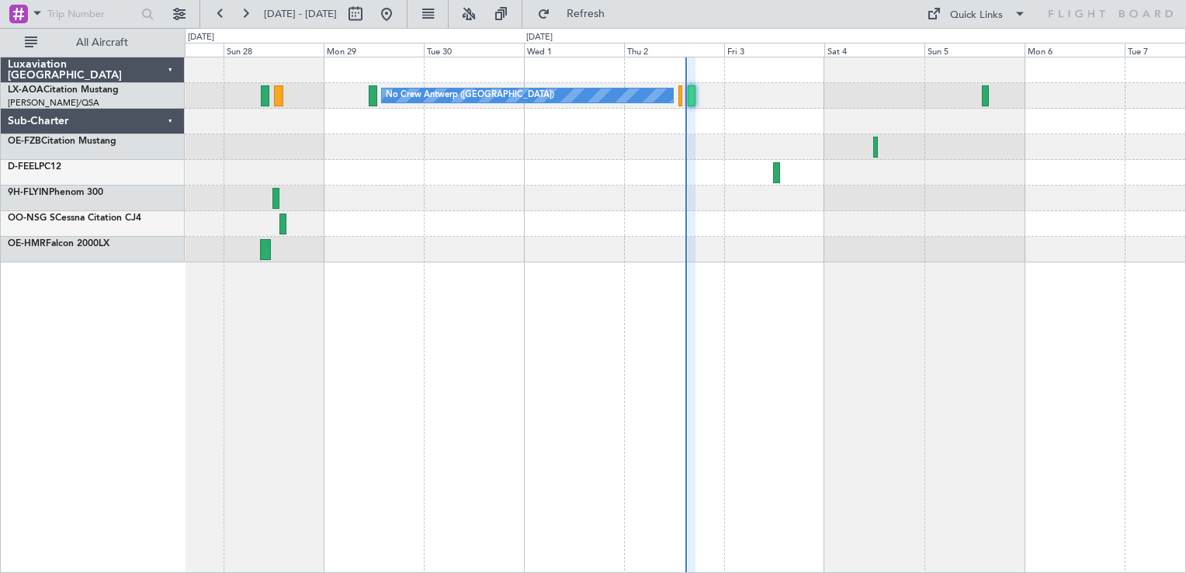
type input "0"
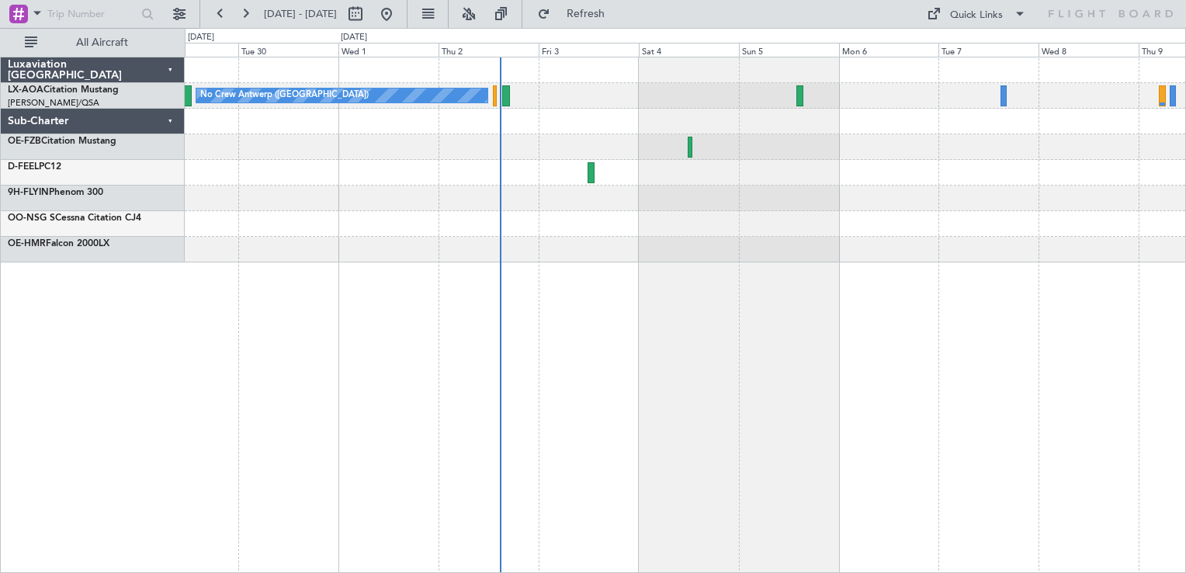
click at [552, 414] on div "No Crew Antwerp ([GEOGRAPHIC_DATA]) No Crew [GEOGRAPHIC_DATA] ([GEOGRAPHIC_DATA…" at bounding box center [685, 315] width 1001 height 516
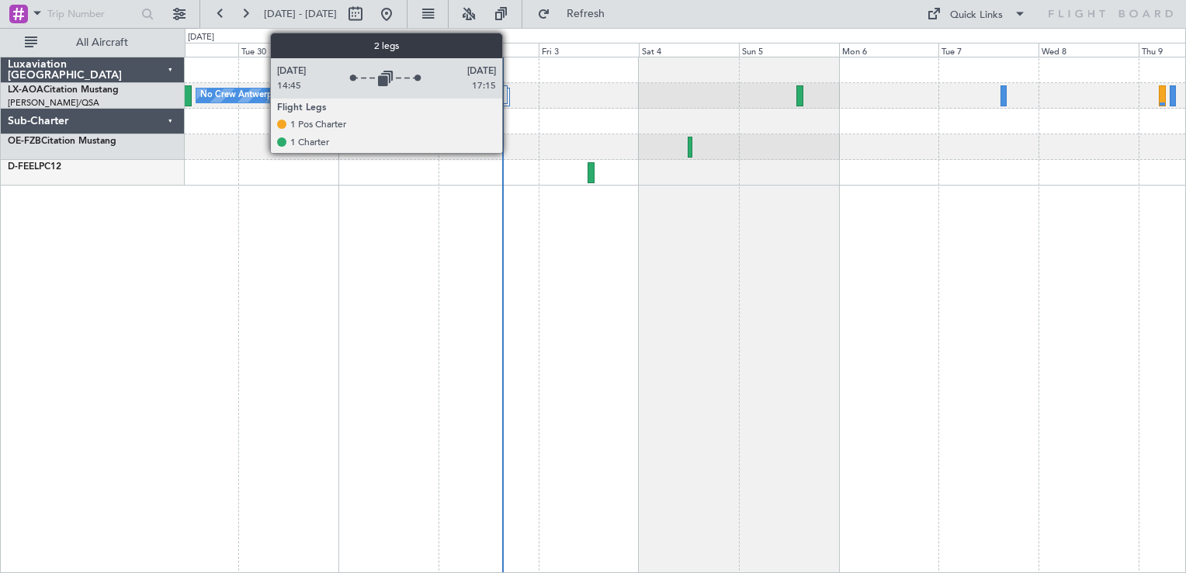
click at [509, 92] on div at bounding box center [505, 97] width 9 height 19
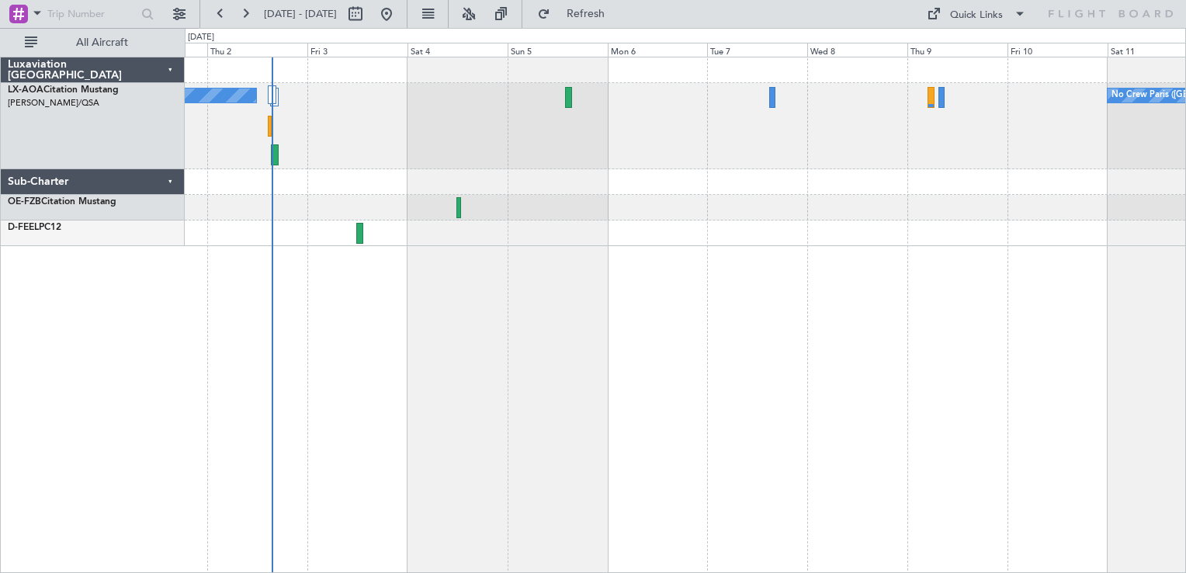
click at [601, 122] on div "No Crew Antwerp ([GEOGRAPHIC_DATA]) No Crew [GEOGRAPHIC_DATA] ([GEOGRAPHIC_DATA…" at bounding box center [685, 126] width 1000 height 86
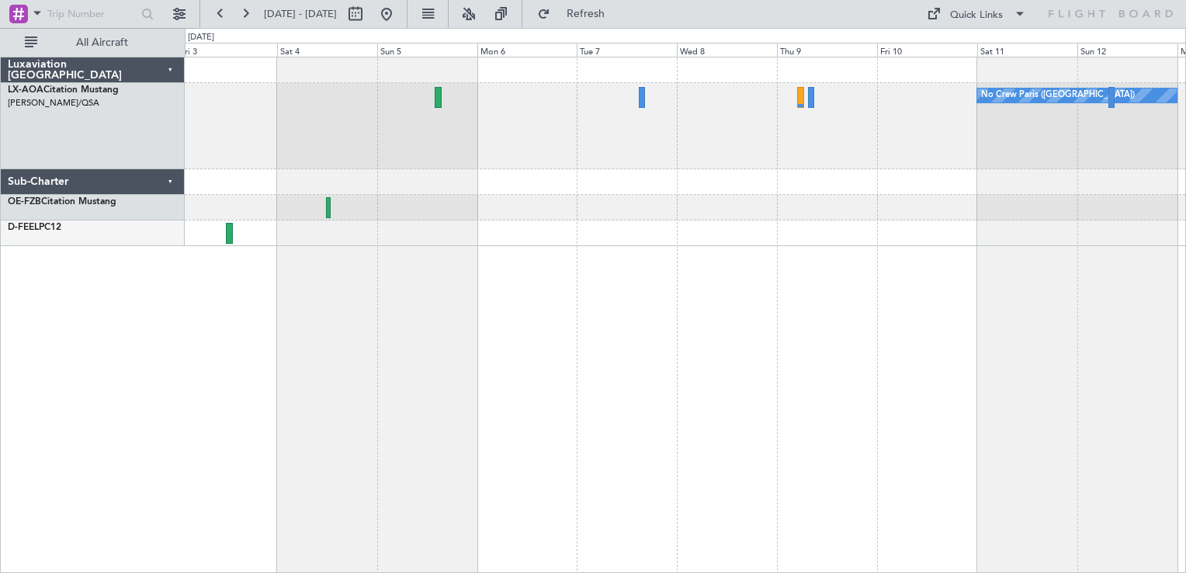
click at [734, 219] on div at bounding box center [685, 208] width 1000 height 26
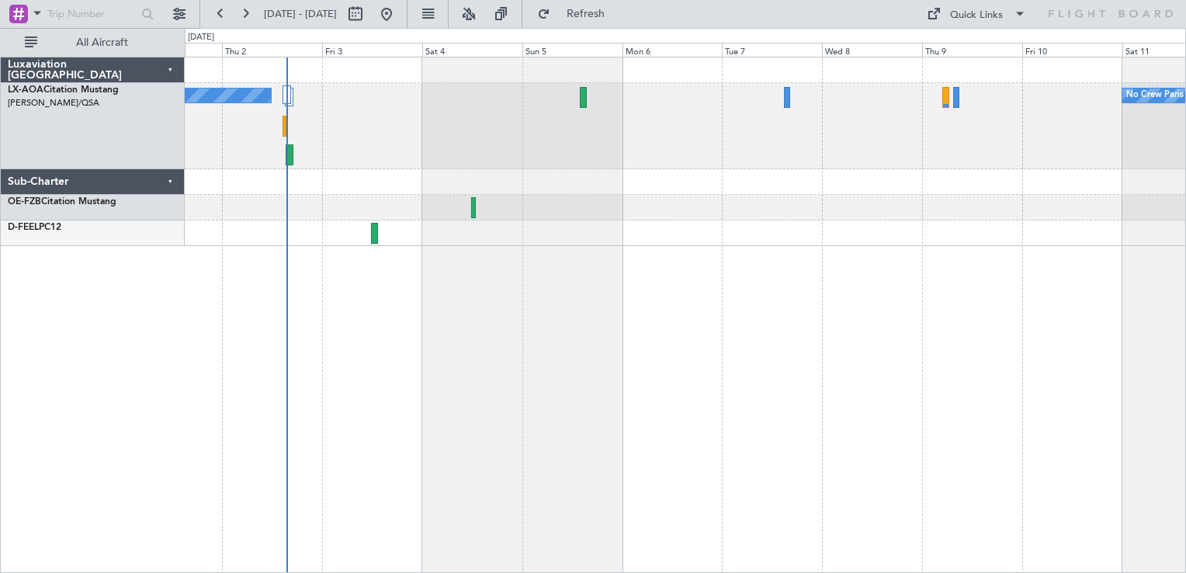
click at [749, 247] on div "No Crew Paris (Le Bourget) No Crew Antwerp (Deurne)" at bounding box center [685, 315] width 1001 height 516
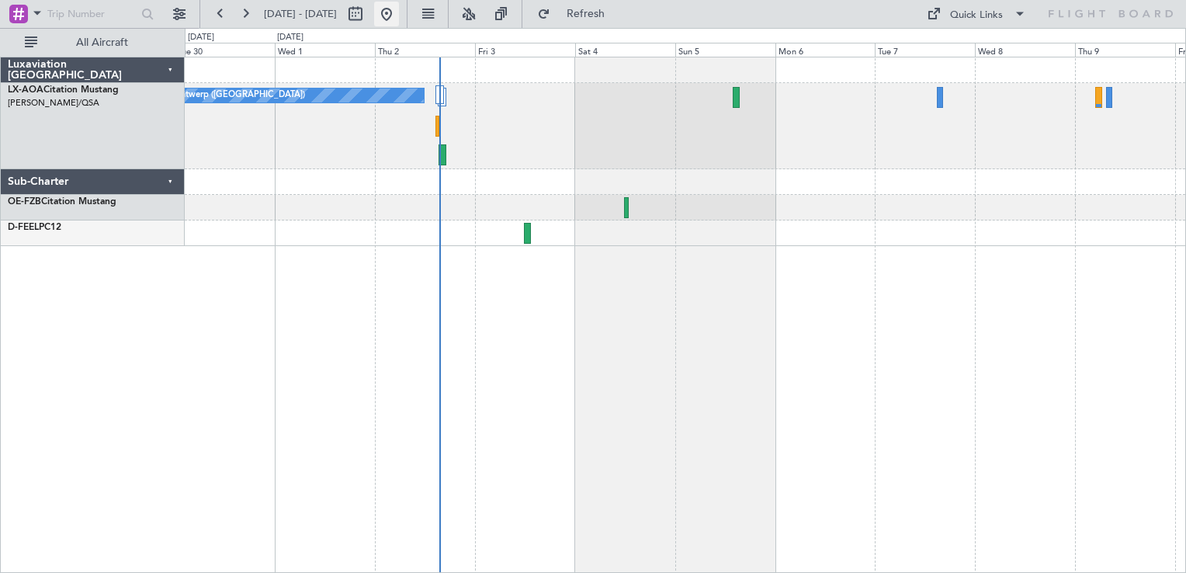
click at [399, 12] on button at bounding box center [386, 14] width 25 height 25
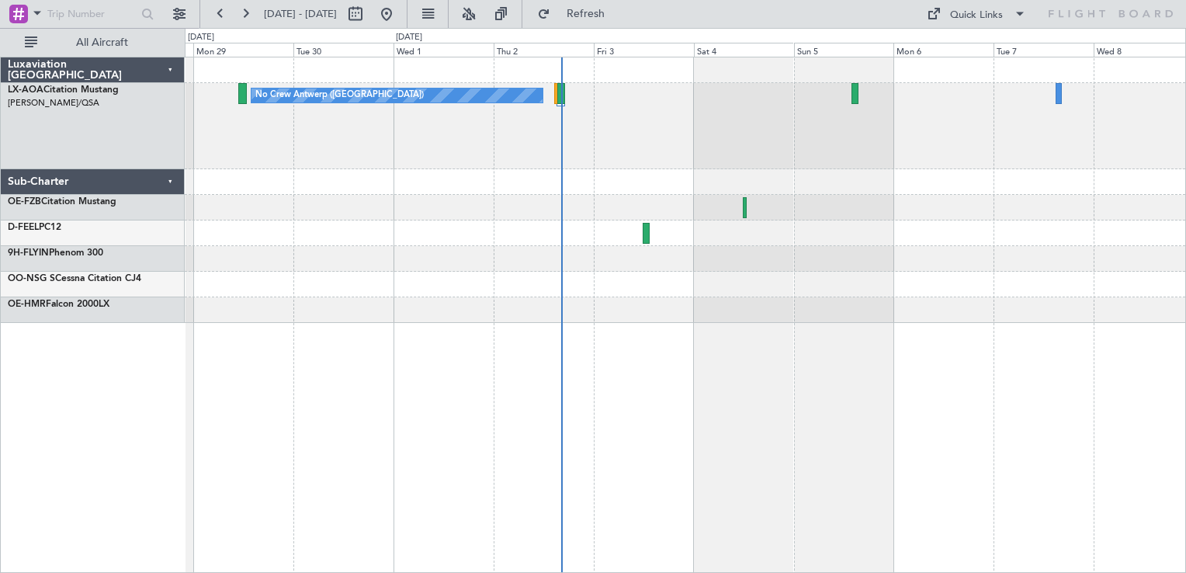
click at [575, 139] on div "No Crew Antwerp ([GEOGRAPHIC_DATA])" at bounding box center [685, 126] width 1000 height 86
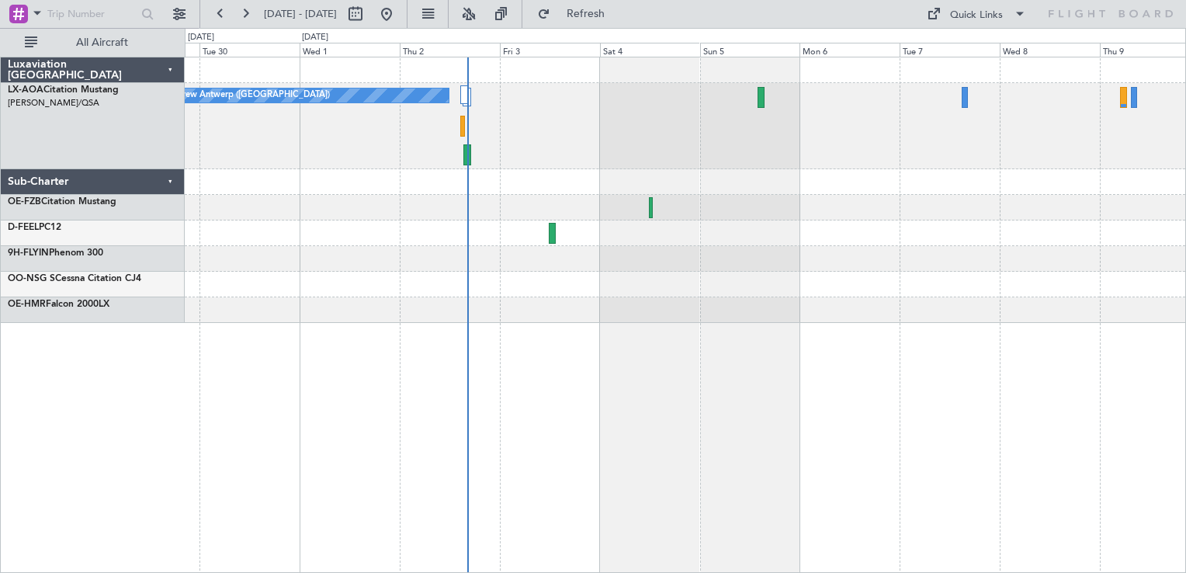
click at [838, 169] on div "No Crew Antwerp ([GEOGRAPHIC_DATA]) No Crew [GEOGRAPHIC_DATA] ([GEOGRAPHIC_DATA…" at bounding box center [685, 189] width 1000 height 265
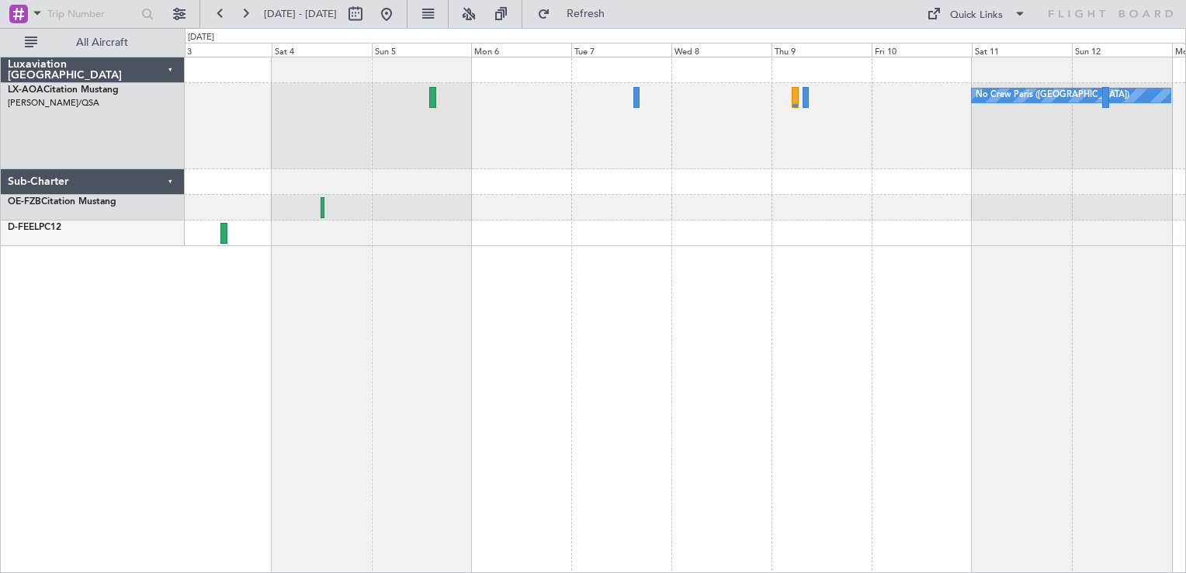
click at [677, 244] on div at bounding box center [685, 233] width 1000 height 26
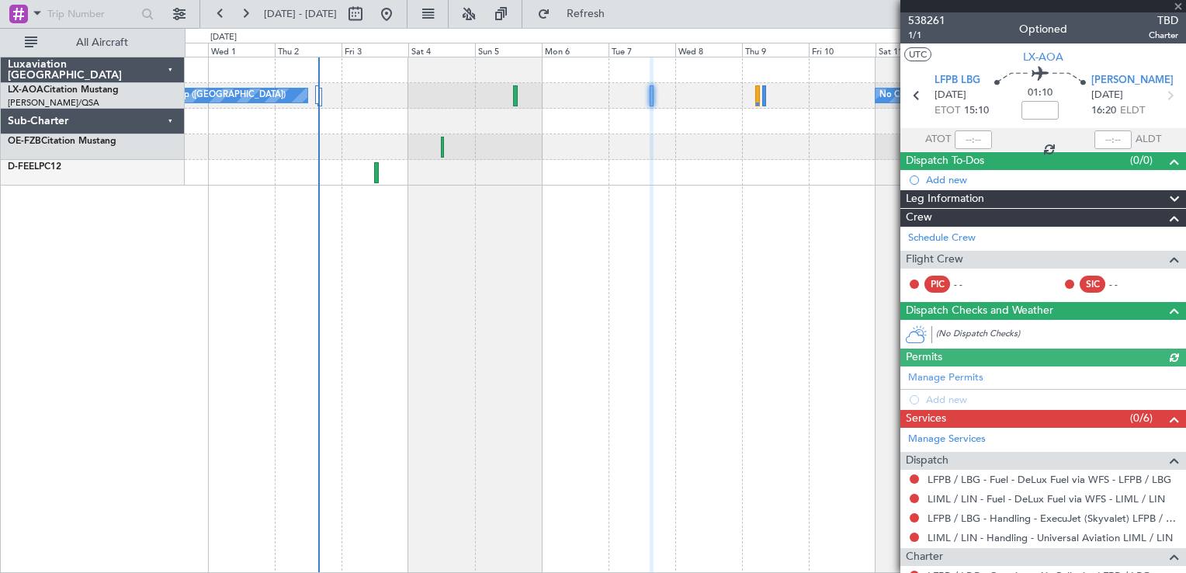
click at [399, 19] on button at bounding box center [386, 14] width 25 height 25
